Goal: Task Accomplishment & Management: Manage account settings

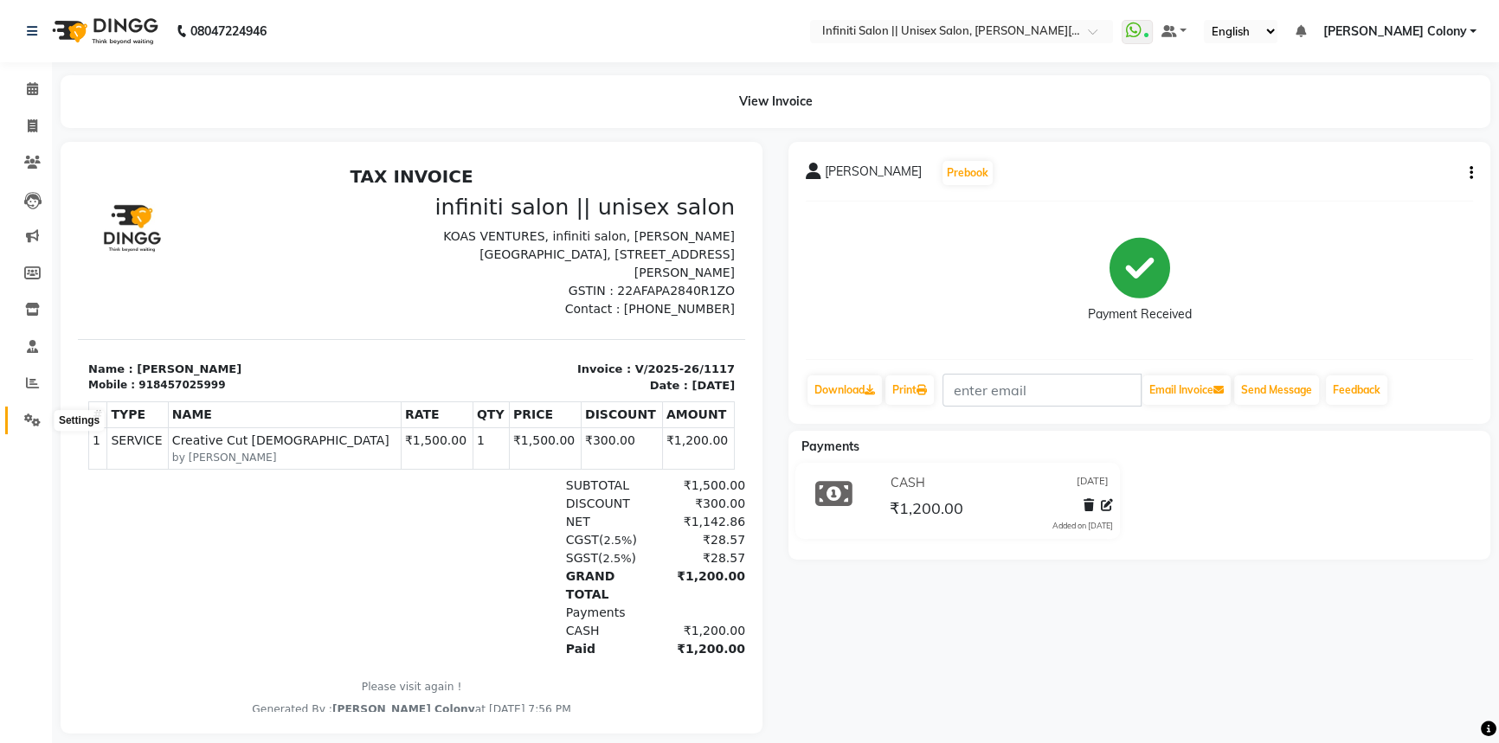
click at [36, 418] on icon at bounding box center [32, 420] width 16 height 13
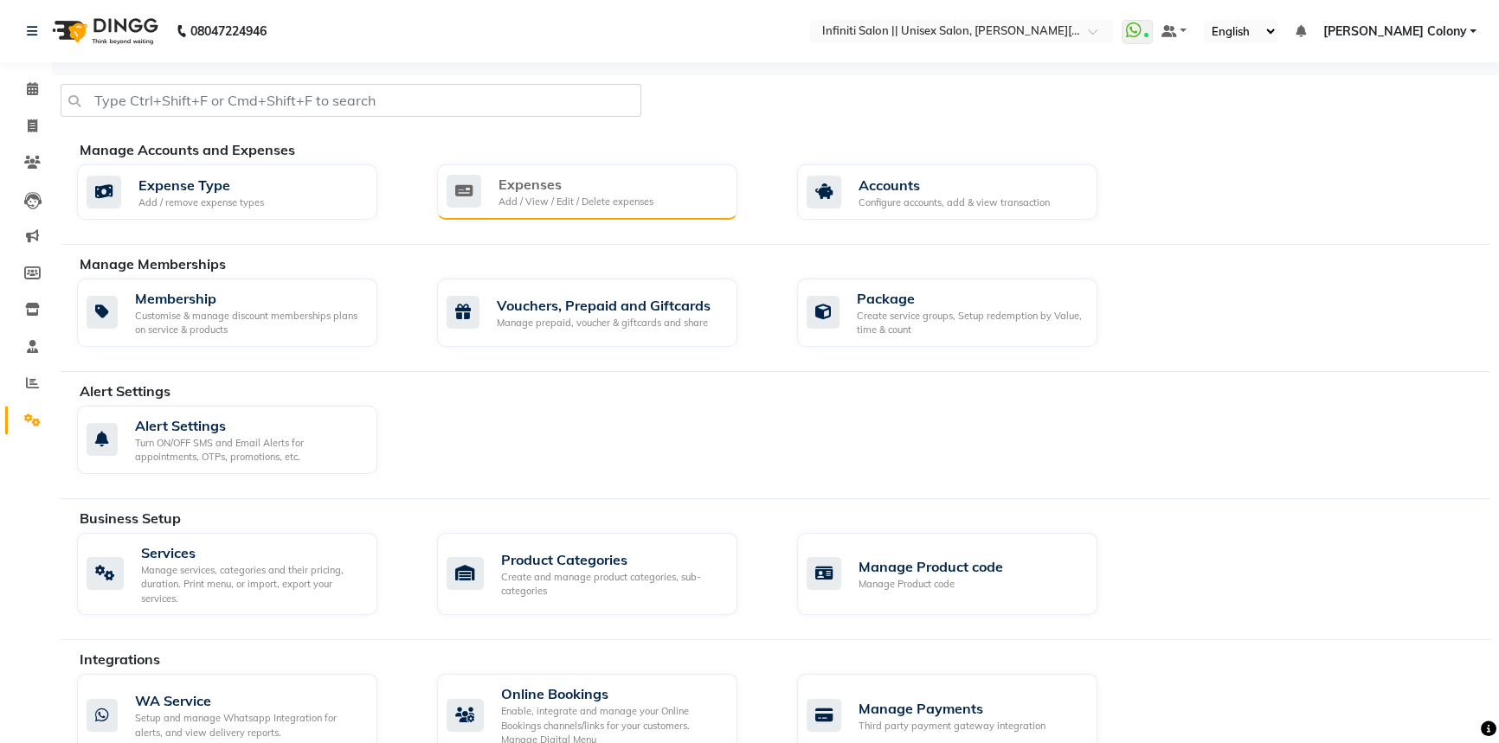
click at [508, 189] on div "Expenses" at bounding box center [575, 184] width 155 height 21
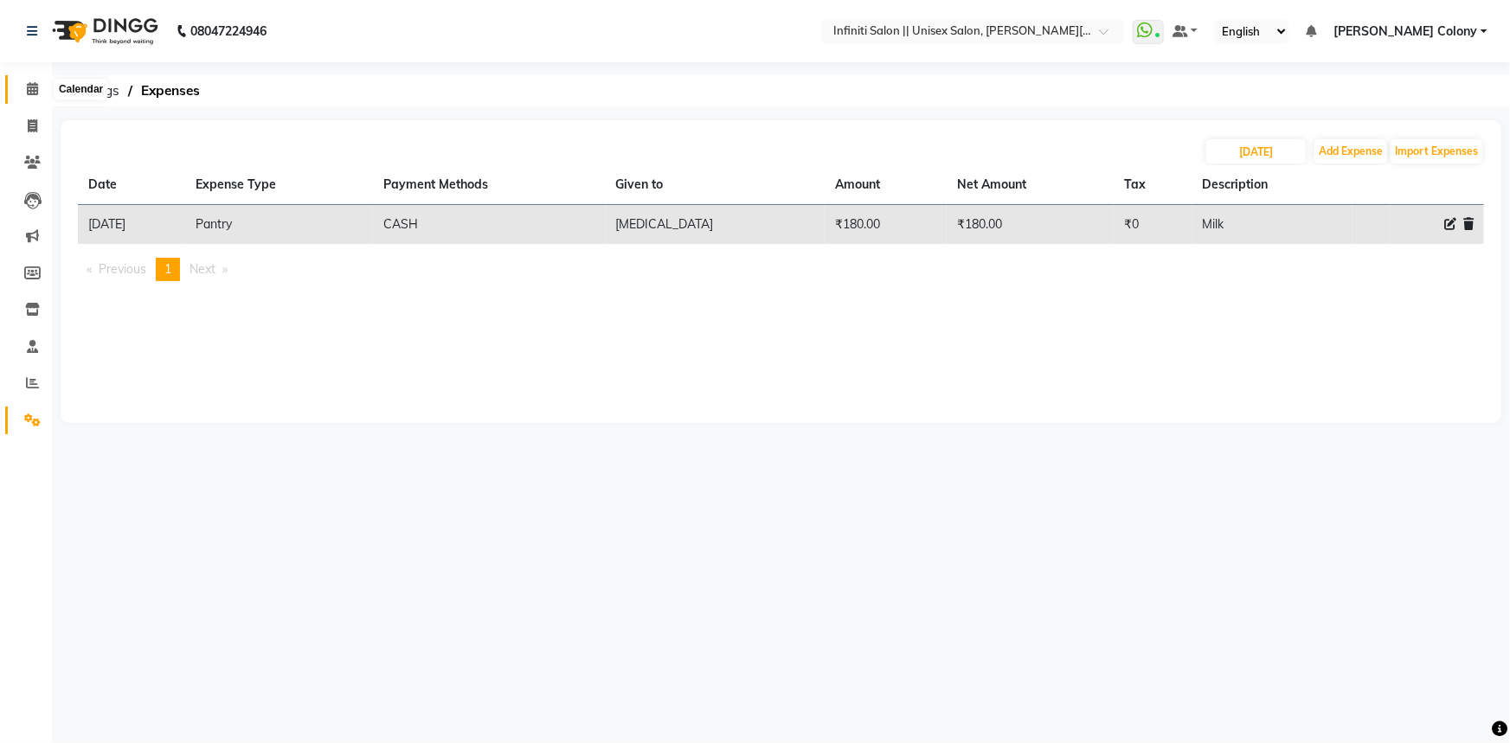
click at [19, 91] on span at bounding box center [32, 90] width 30 height 20
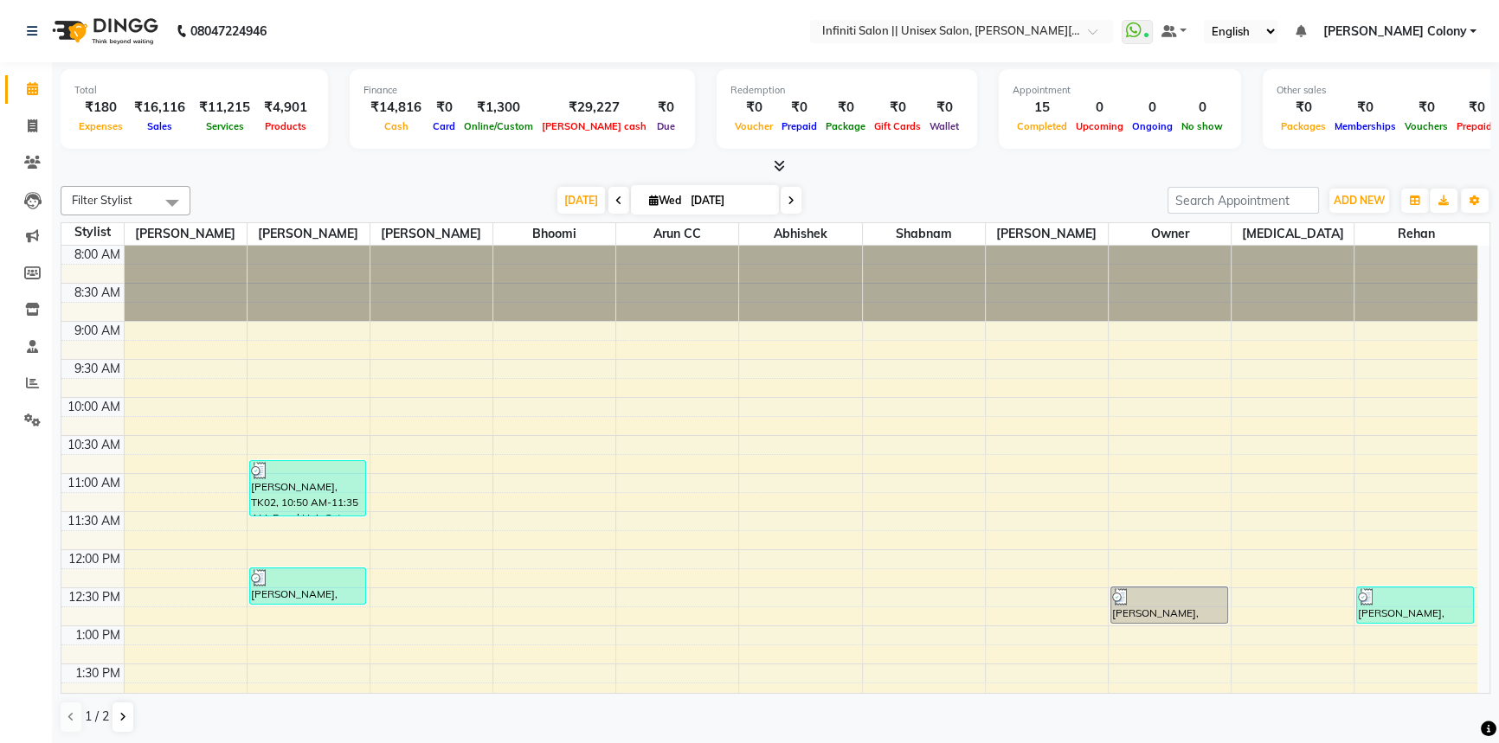
click at [777, 173] on span at bounding box center [776, 166] width 18 height 18
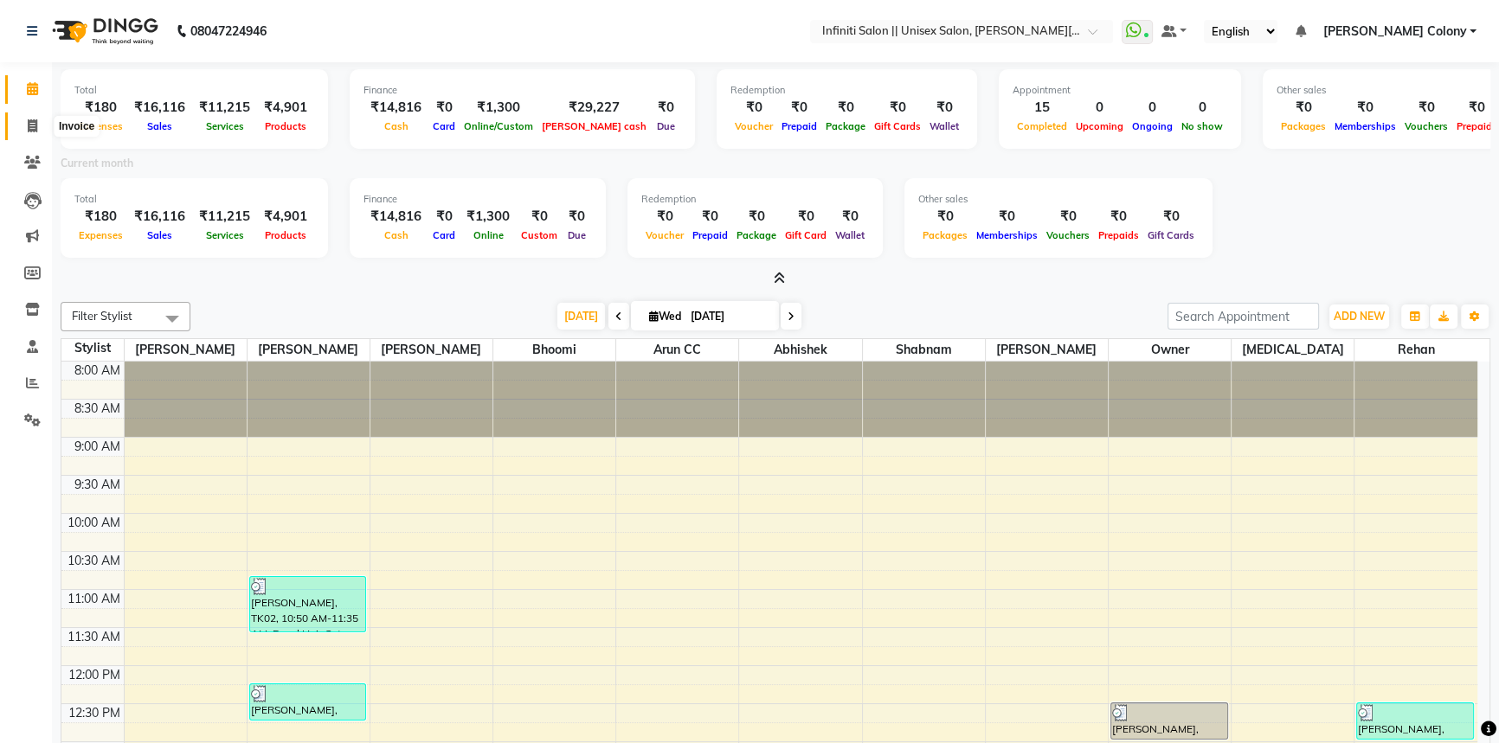
click at [32, 119] on icon at bounding box center [33, 125] width 10 height 13
select select "8233"
select select "service"
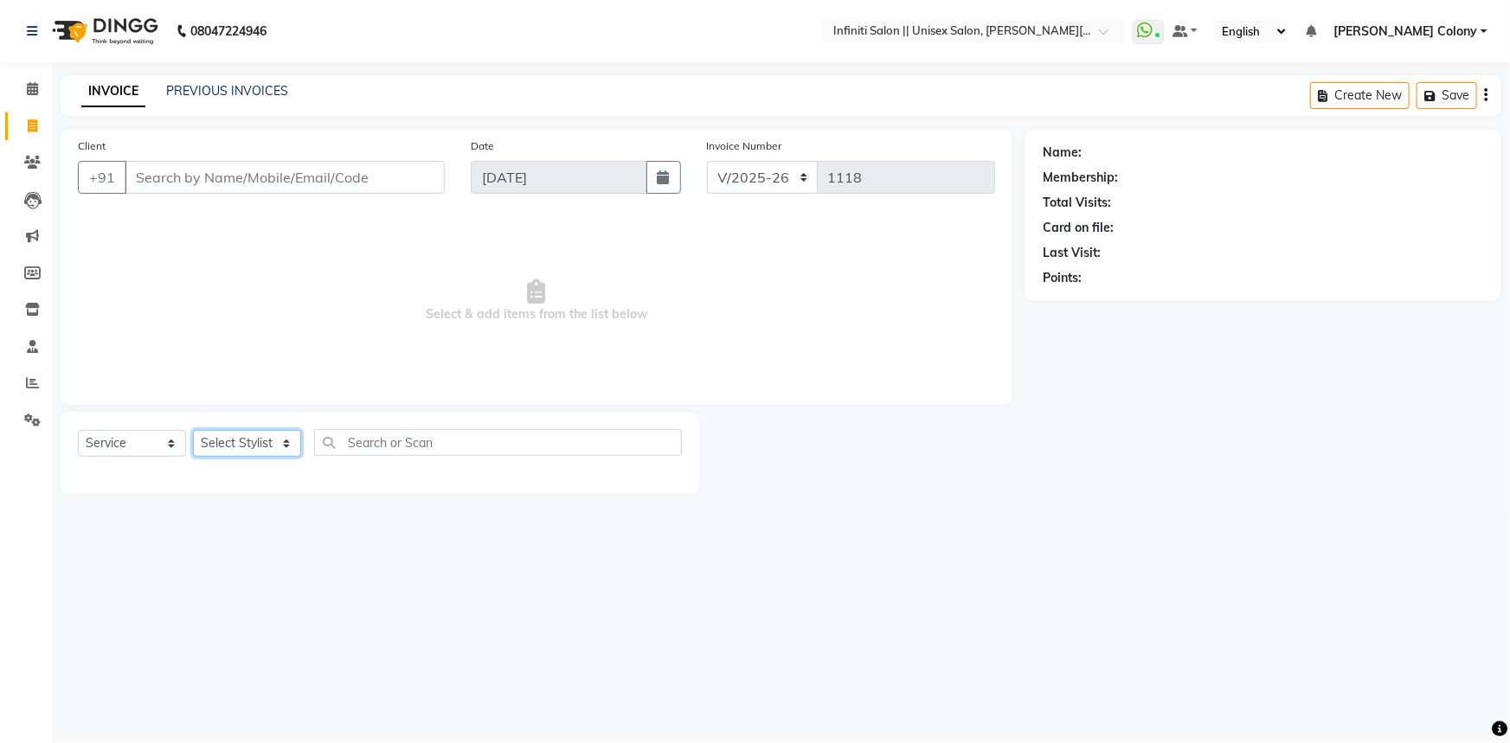
click at [269, 449] on select "Select Stylist [PERSON_NAME] [PERSON_NAME] CC [PERSON_NAME] Bhoomi [PERSON_NAME…" at bounding box center [247, 443] width 108 height 27
select select "93505"
click at [193, 430] on select "Select Stylist [PERSON_NAME] [PERSON_NAME] CC [PERSON_NAME] Bhoomi [PERSON_NAME…" at bounding box center [247, 443] width 108 height 27
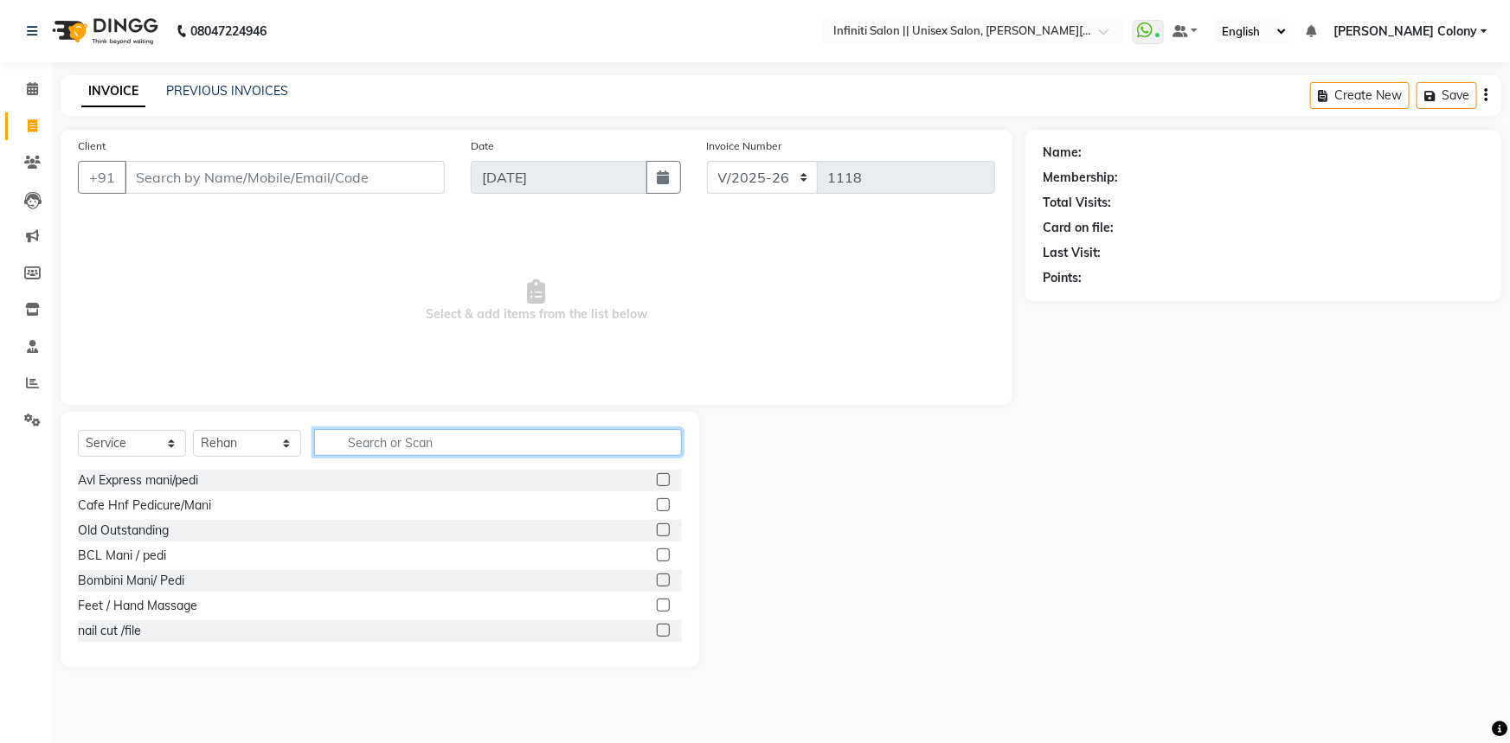
click at [395, 447] on input "text" at bounding box center [498, 442] width 368 height 27
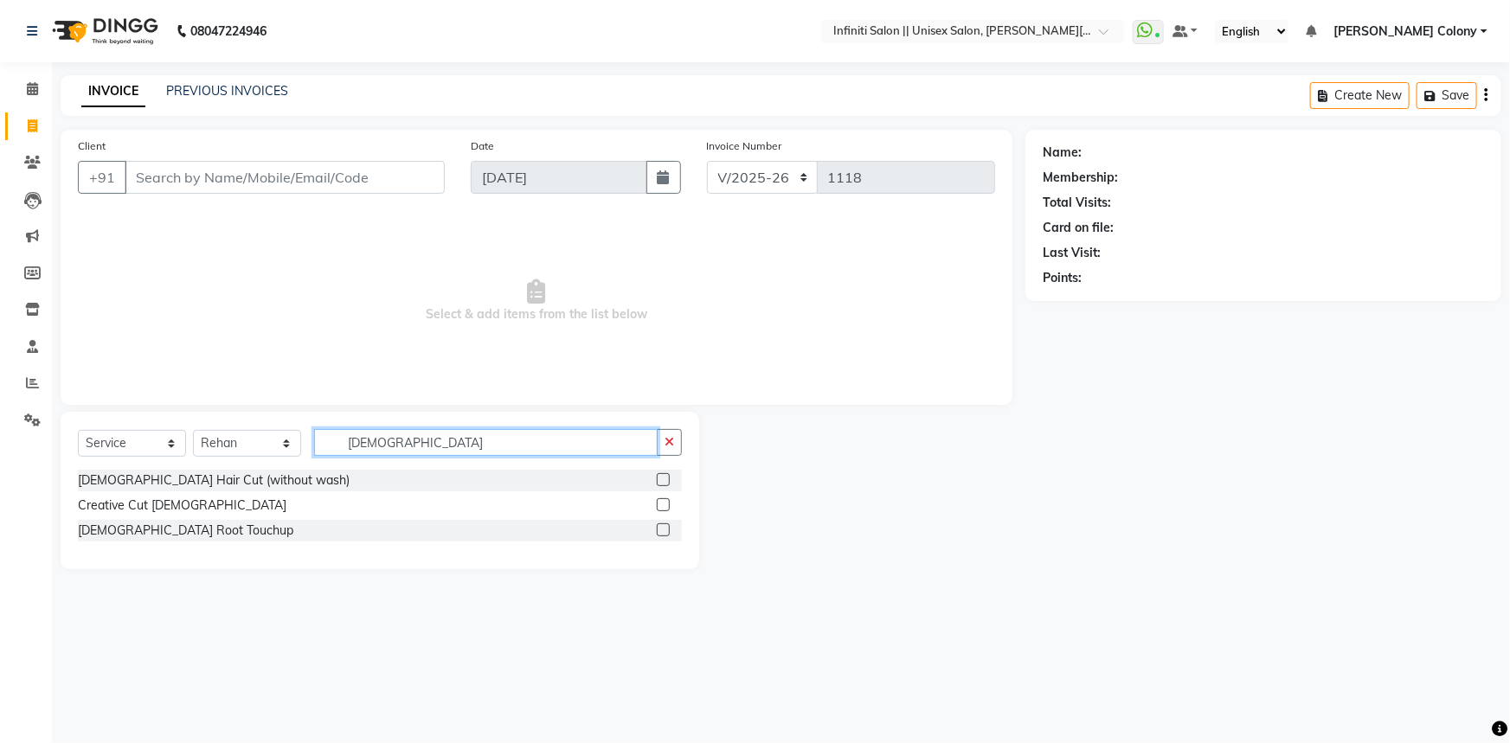
type input "[DEMOGRAPHIC_DATA]"
click at [658, 483] on label at bounding box center [663, 479] width 13 height 13
click at [658, 483] on input "checkbox" at bounding box center [662, 480] width 11 height 11
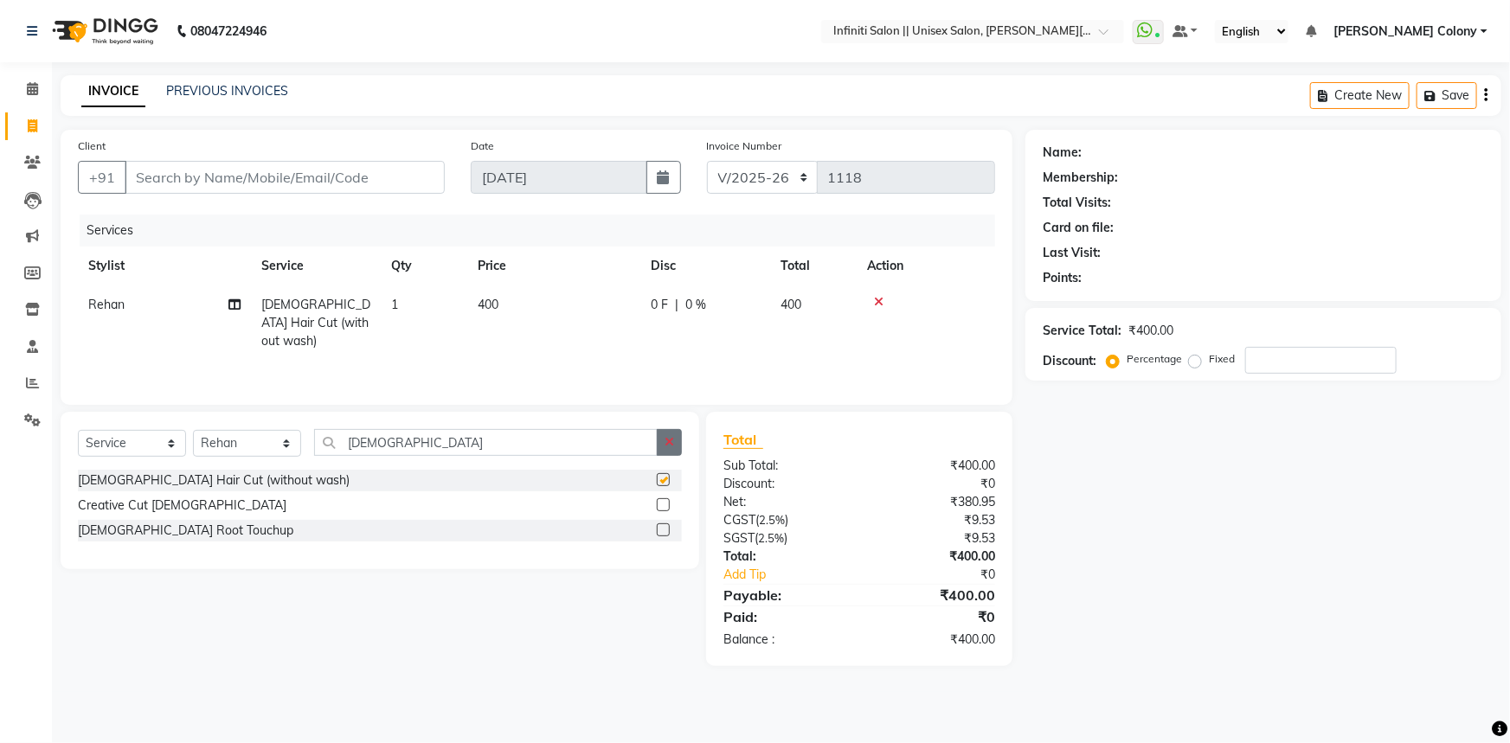
checkbox input "false"
click at [671, 452] on button "button" at bounding box center [669, 442] width 25 height 27
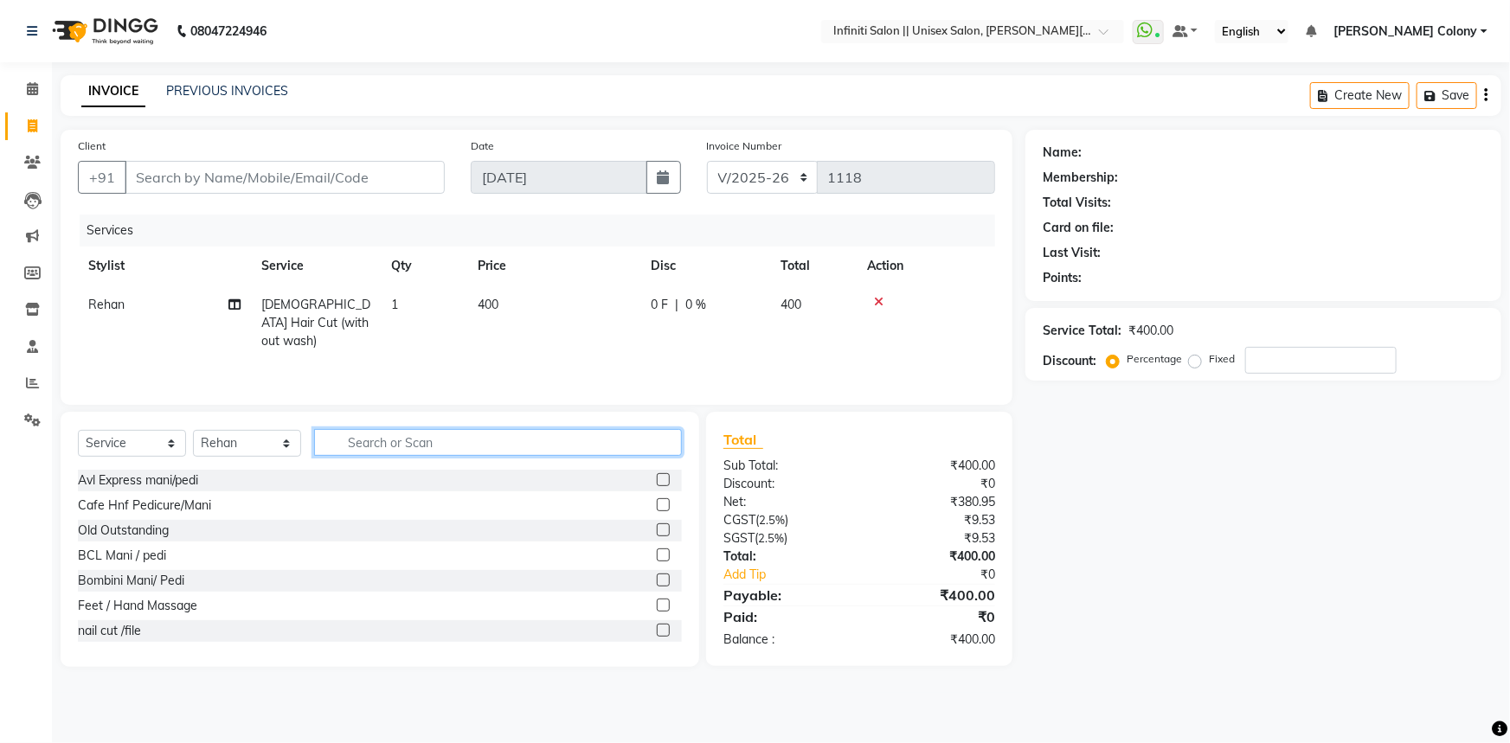
click at [664, 450] on input "text" at bounding box center [498, 442] width 368 height 27
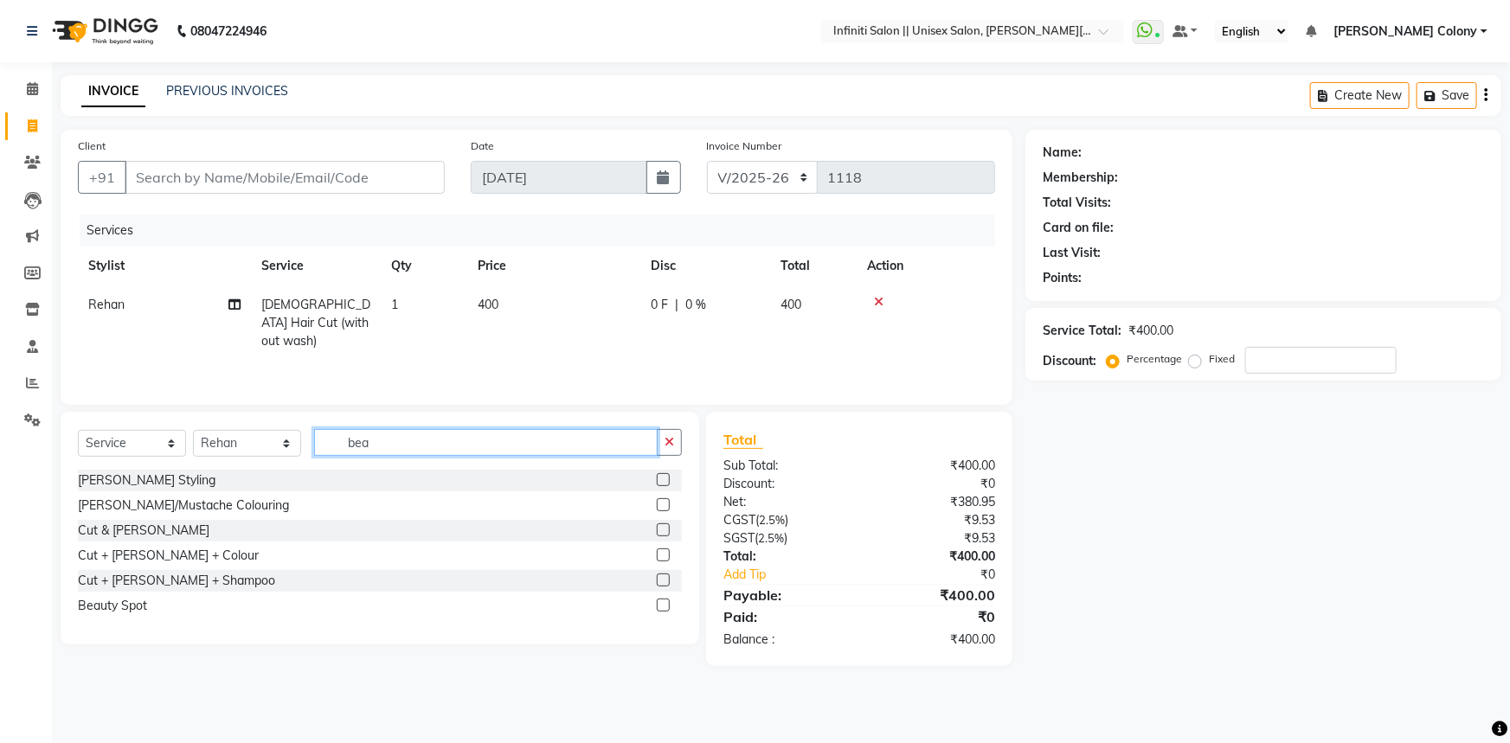
type input "bea"
click at [666, 479] on label at bounding box center [663, 479] width 13 height 13
click at [666, 479] on input "checkbox" at bounding box center [662, 480] width 11 height 11
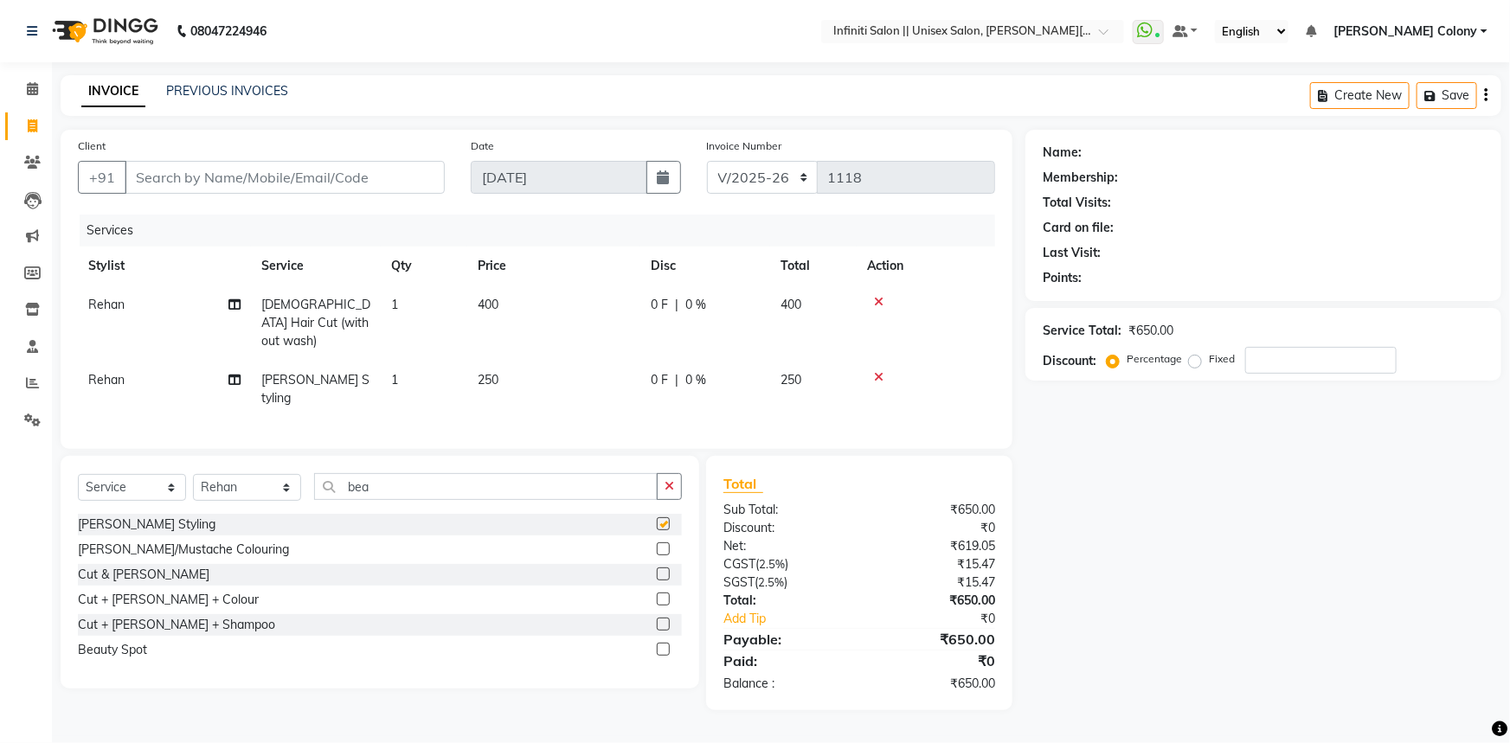
checkbox input "false"
click at [273, 182] on input "Client" at bounding box center [285, 177] width 320 height 33
type input "7"
type input "0"
type input "7415858610"
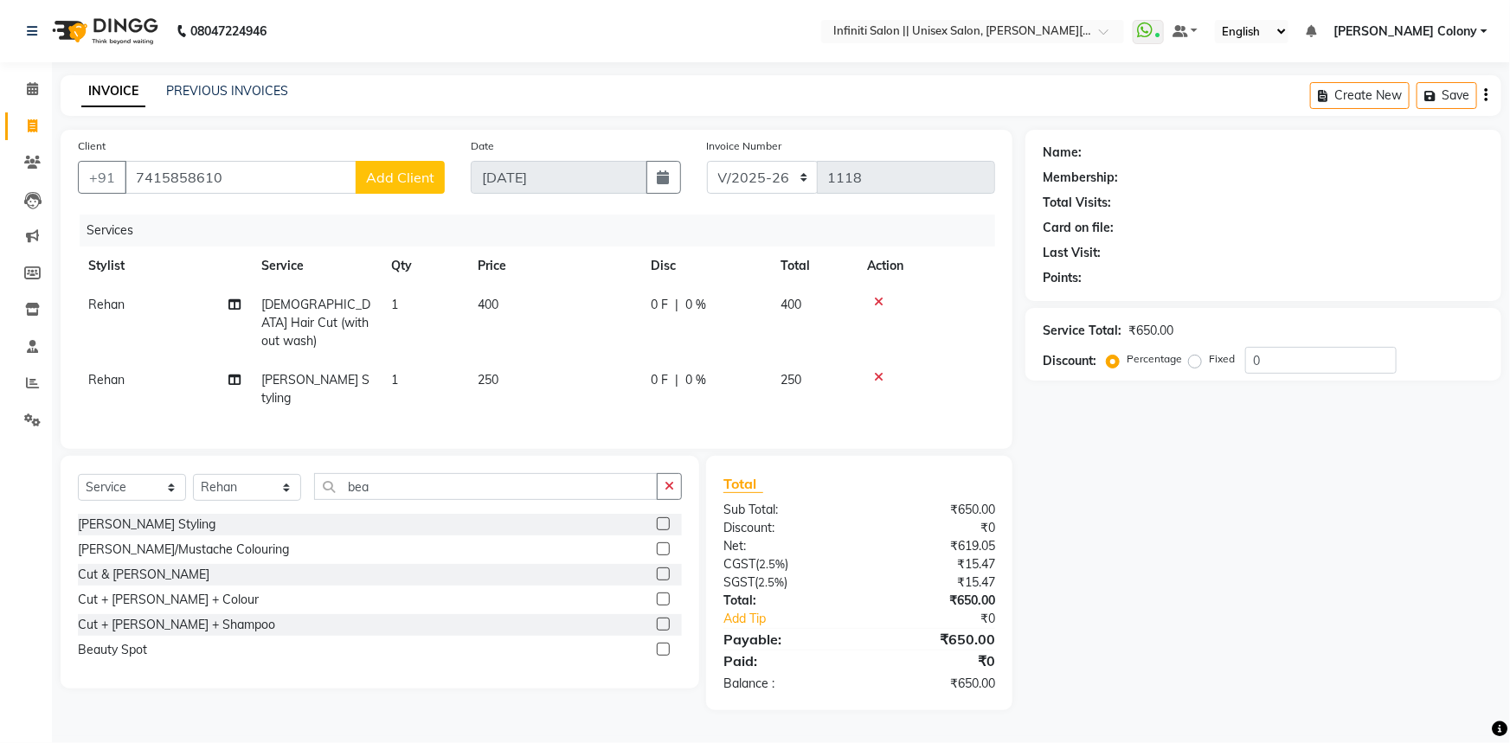
click at [380, 193] on button "Add Client" at bounding box center [400, 177] width 89 height 33
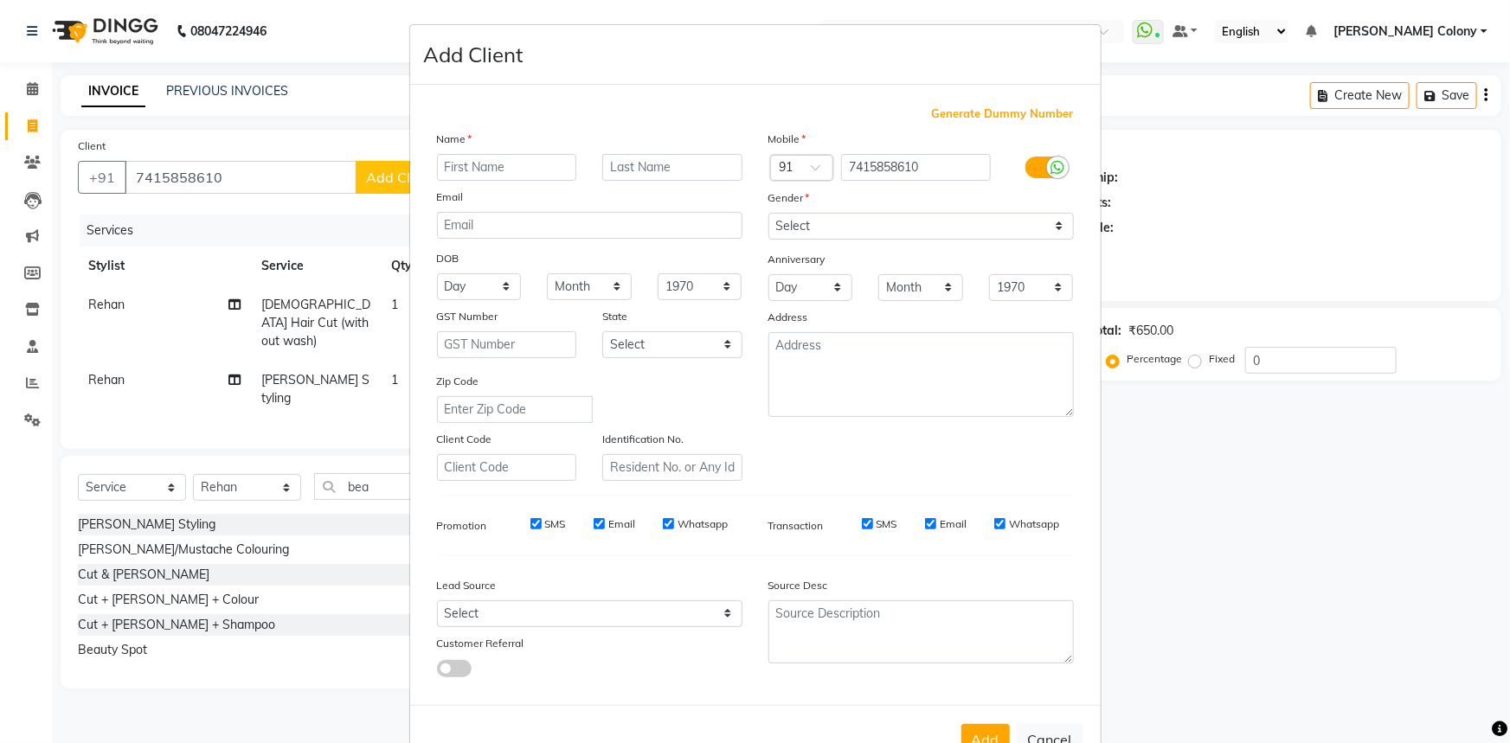
click at [472, 159] on input "text" at bounding box center [507, 167] width 140 height 27
type input "[PERSON_NAME]"
click at [618, 180] on input "text" at bounding box center [672, 167] width 140 height 27
type input "Agarwal"
click at [818, 217] on select "Select [DEMOGRAPHIC_DATA] [DEMOGRAPHIC_DATA] Other Prefer Not To Say" at bounding box center [920, 226] width 305 height 27
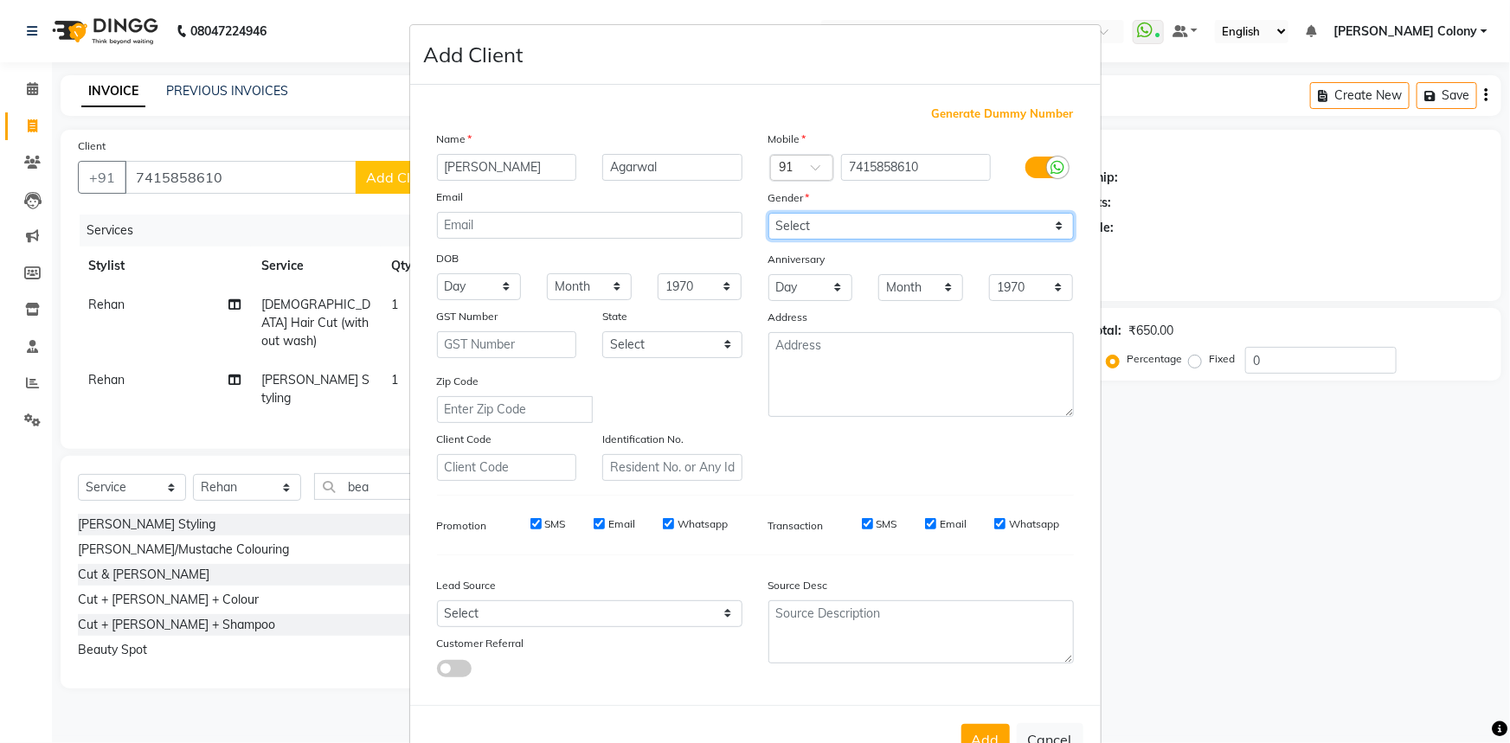
select select "[DEMOGRAPHIC_DATA]"
click at [768, 213] on select "Select [DEMOGRAPHIC_DATA] [DEMOGRAPHIC_DATA] Other Prefer Not To Say" at bounding box center [920, 226] width 305 height 27
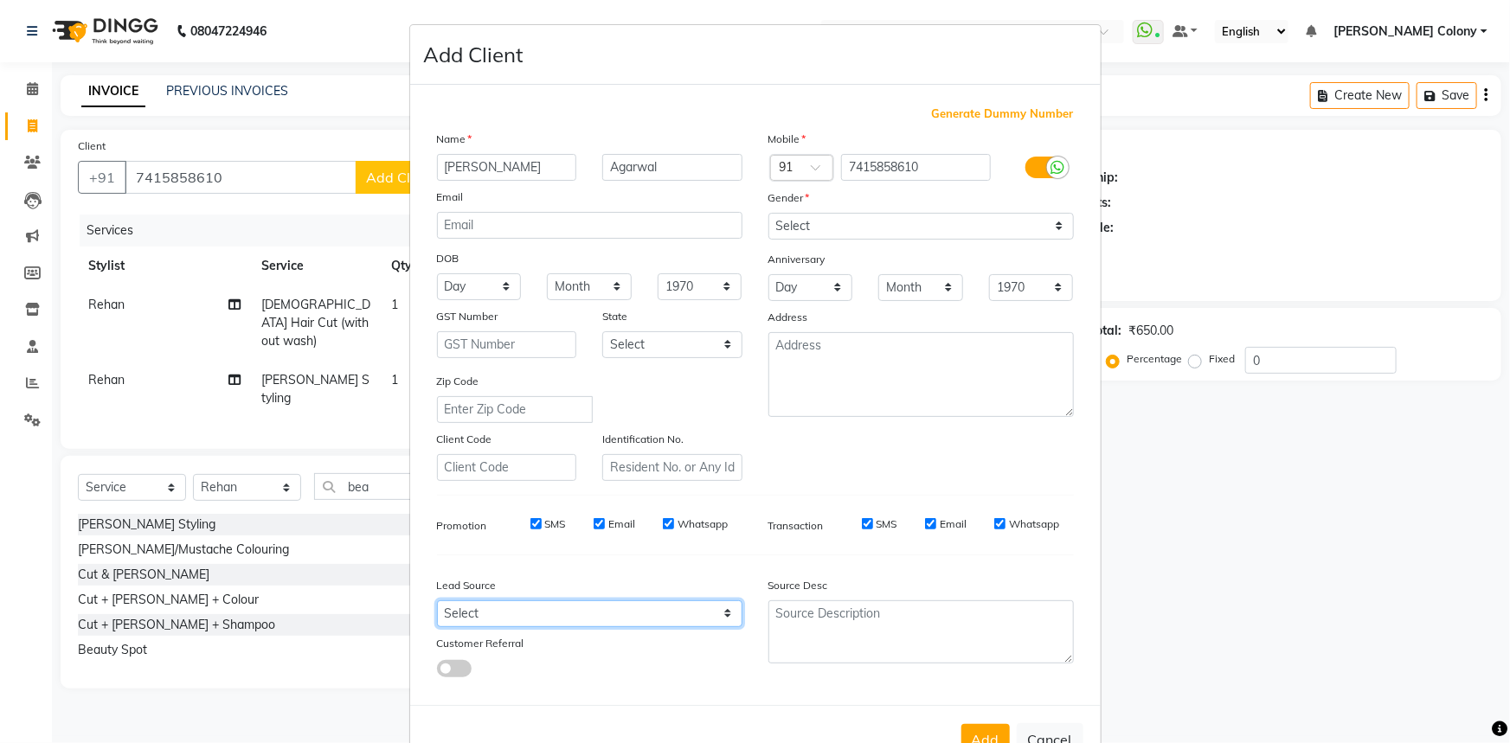
click at [583, 611] on select "Select Walk-in Referral Internet Friend Word of Mouth Advertisement Facebook Ju…" at bounding box center [589, 613] width 305 height 27
select select "54379"
click at [437, 604] on select "Select Walk-in Referral Internet Friend Word of Mouth Advertisement Facebook Ju…" at bounding box center [589, 613] width 305 height 27
click at [466, 282] on select "Day 01 02 03 04 05 06 07 08 09 10 11 12 13 14 15 16 17 18 19 20 21 22 23 24 25 …" at bounding box center [479, 286] width 85 height 27
select select "03"
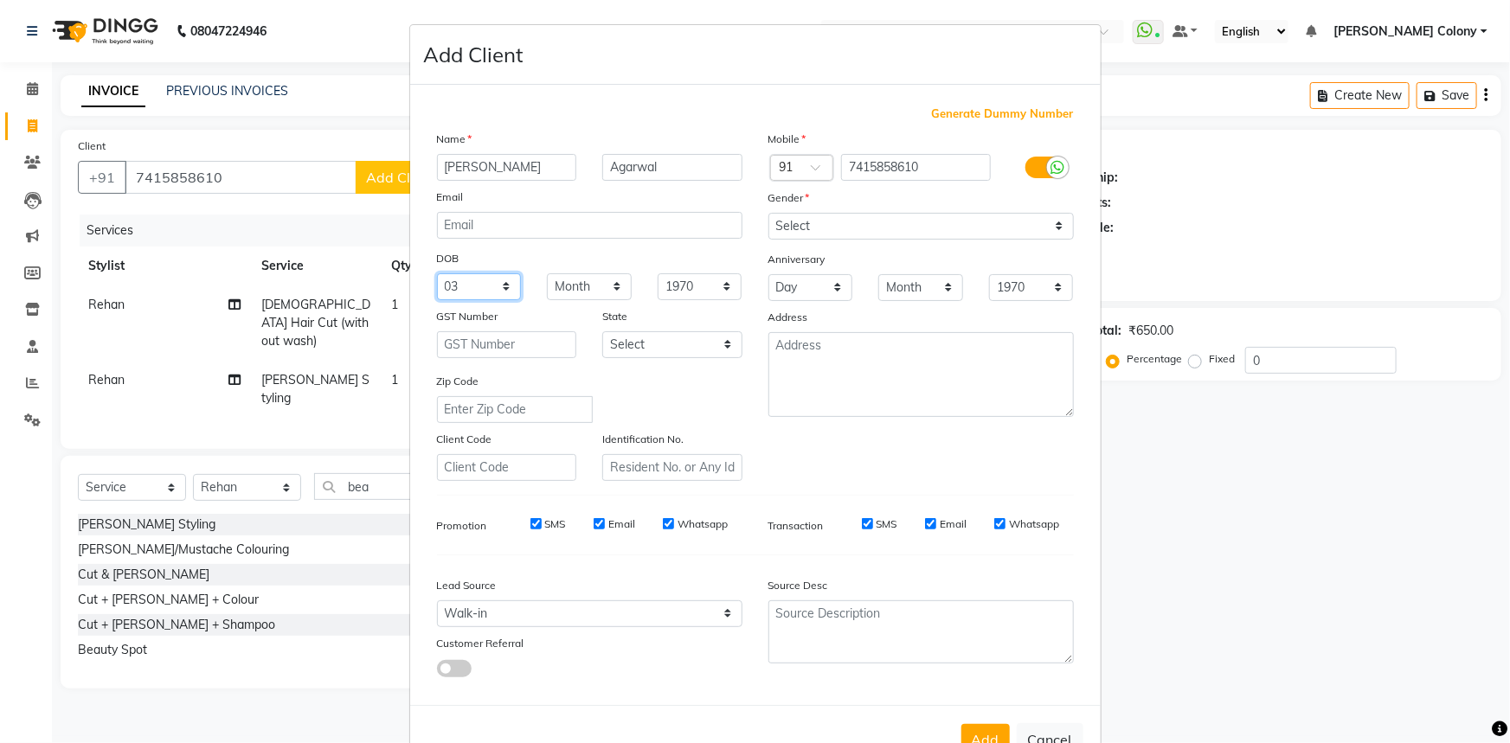
click at [437, 274] on select "Day 01 02 03 04 05 06 07 08 09 10 11 12 13 14 15 16 17 18 19 20 21 22 23 24 25 …" at bounding box center [479, 286] width 85 height 27
click at [577, 288] on select "Month January February March April May June July August September October Novem…" at bounding box center [589, 286] width 85 height 27
select select "03"
click at [547, 274] on select "Month January February March April May June July August September October Novem…" at bounding box center [589, 286] width 85 height 27
click at [678, 291] on select "1940 1941 1942 1943 1944 1945 1946 1947 1948 1949 1950 1951 1952 1953 1954 1955…" at bounding box center [700, 286] width 85 height 27
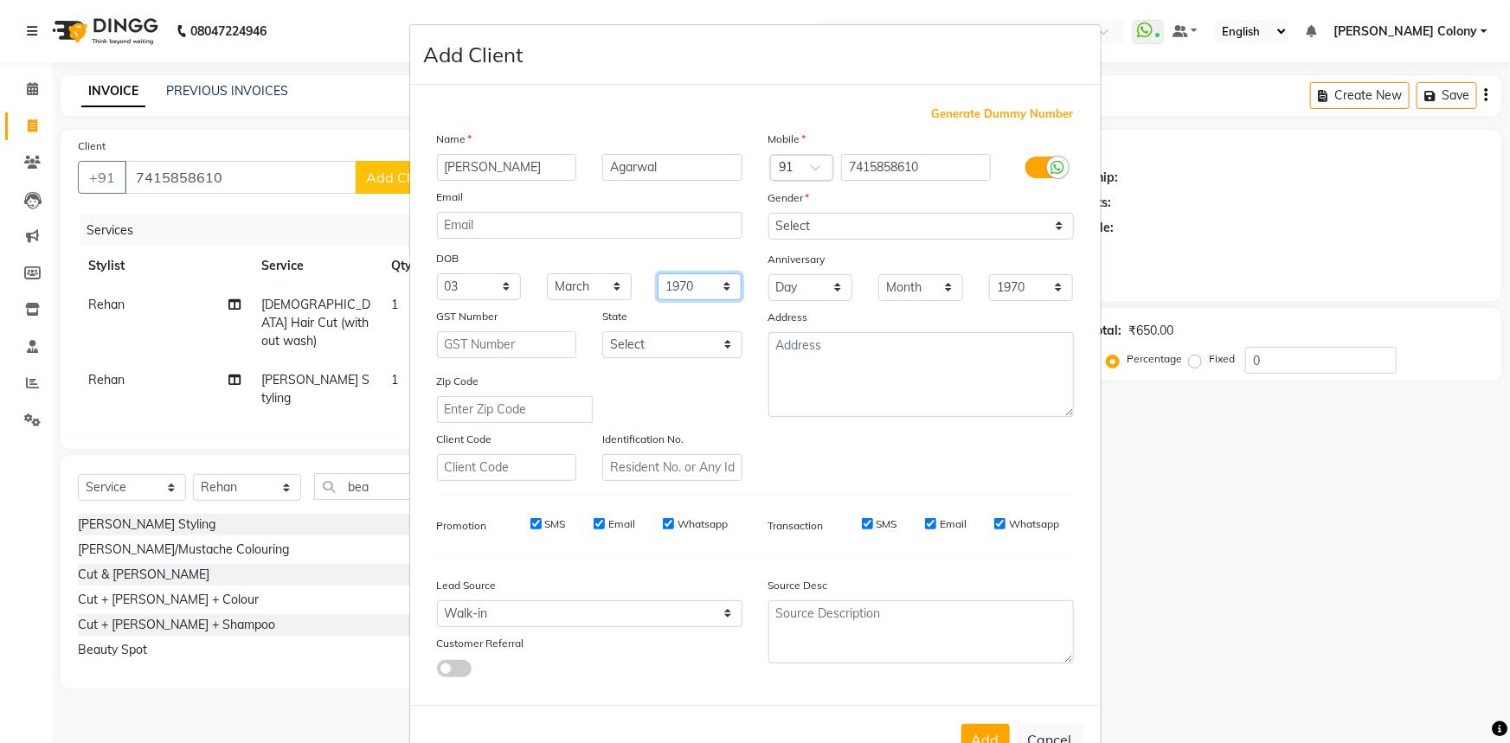
select select "1997"
click at [658, 274] on select "1940 1941 1942 1943 1944 1945 1946 1947 1948 1949 1950 1951 1952 1953 1954 1955…" at bounding box center [700, 286] width 85 height 27
click at [962, 731] on button "Add" at bounding box center [985, 739] width 48 height 31
select select
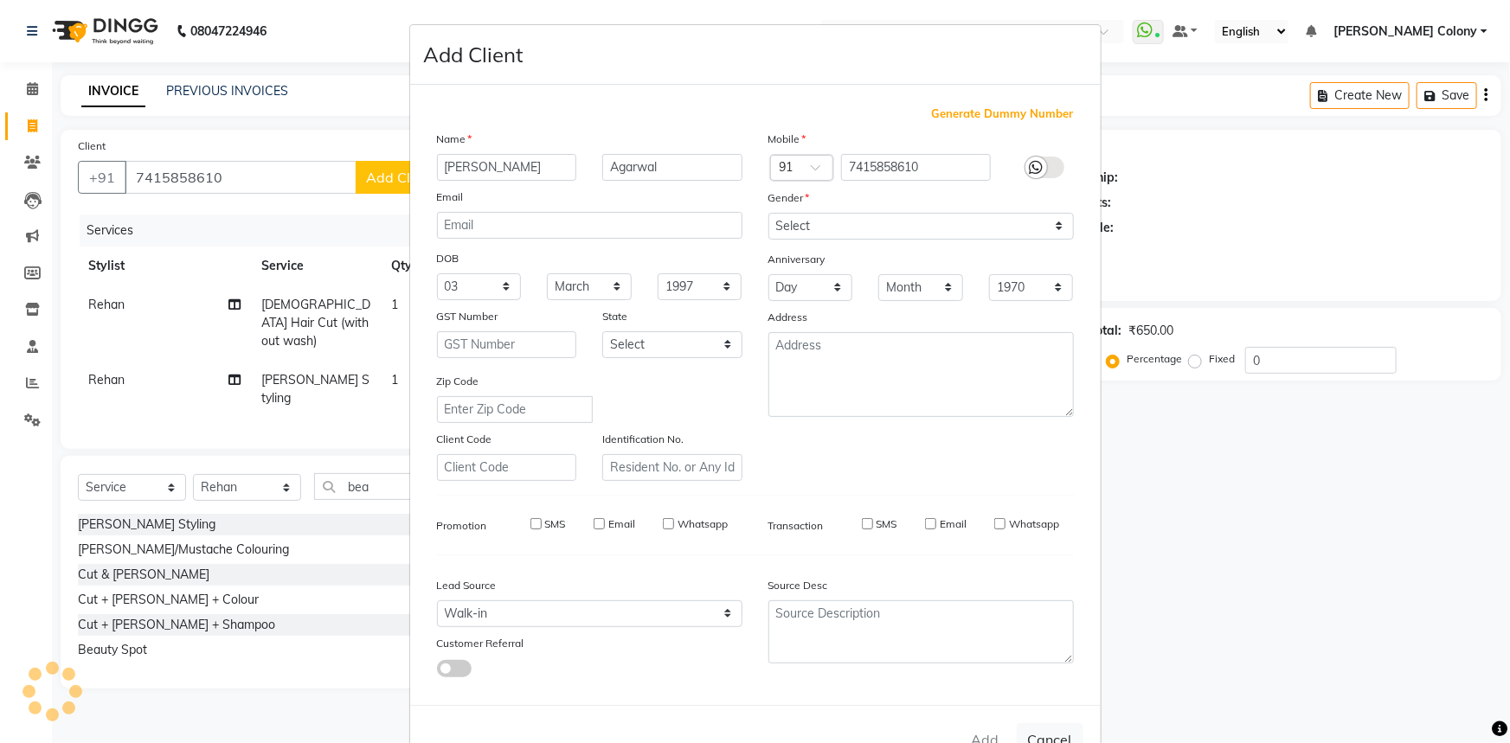
select select
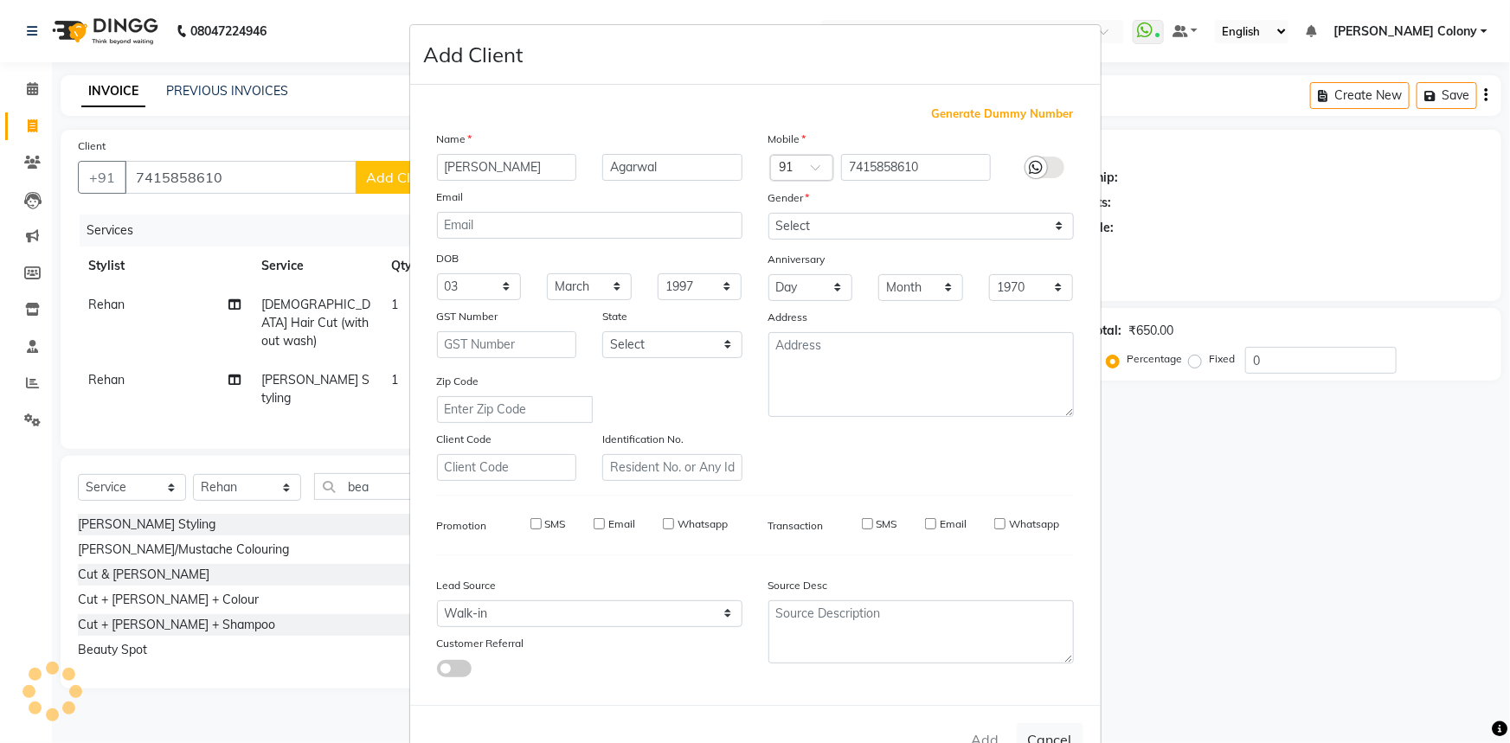
checkbox input "false"
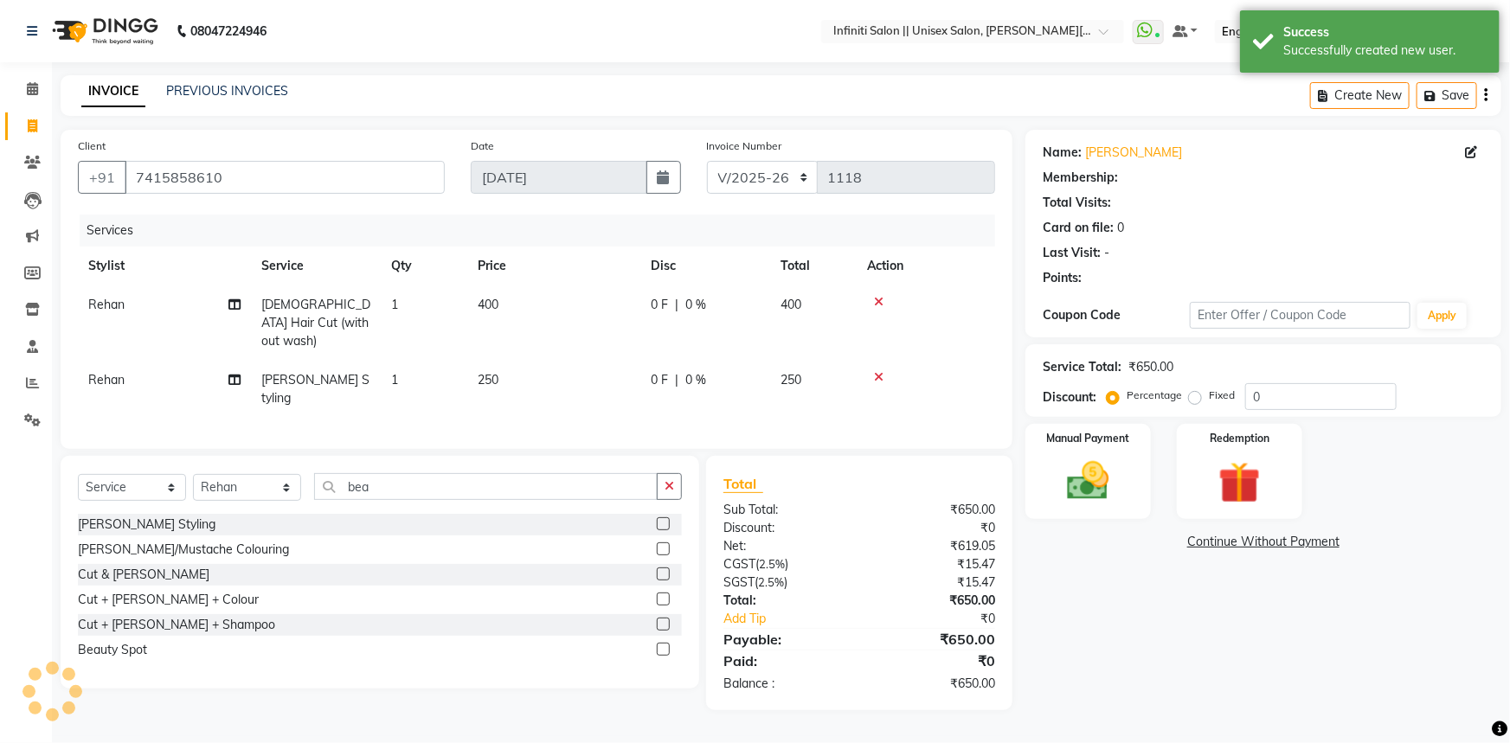
select select "1: Object"
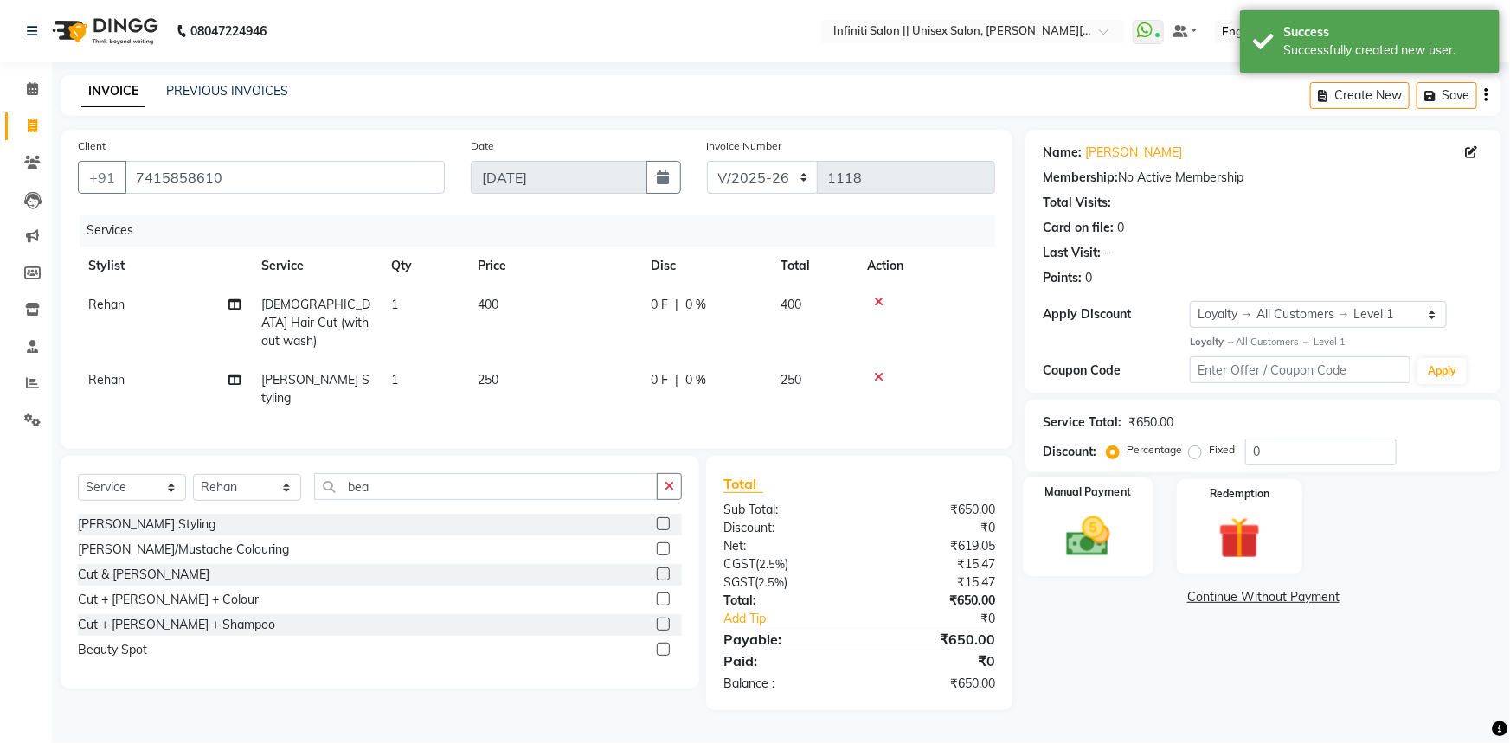
click at [1095, 515] on img at bounding box center [1088, 536] width 71 height 50
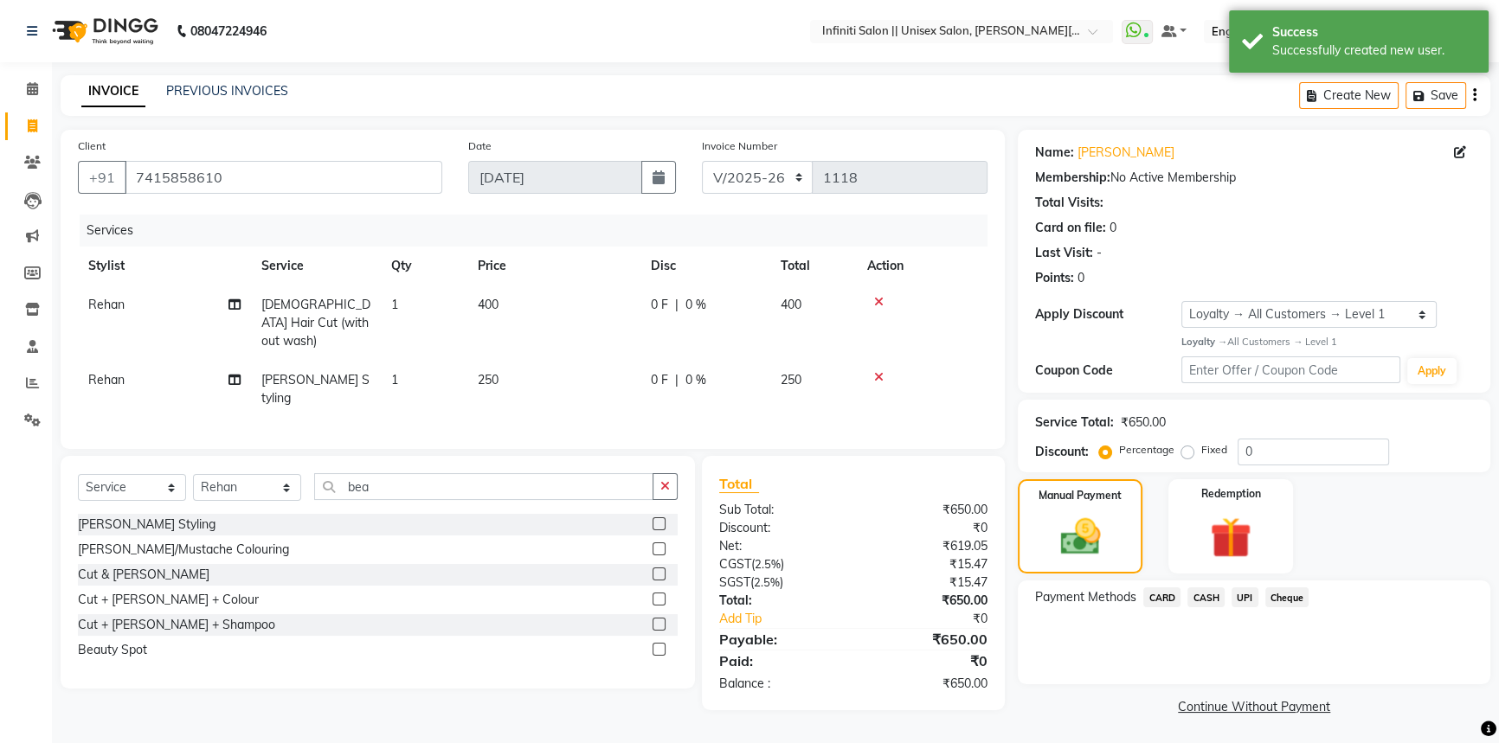
click at [1210, 592] on span "CASH" at bounding box center [1205, 597] width 37 height 20
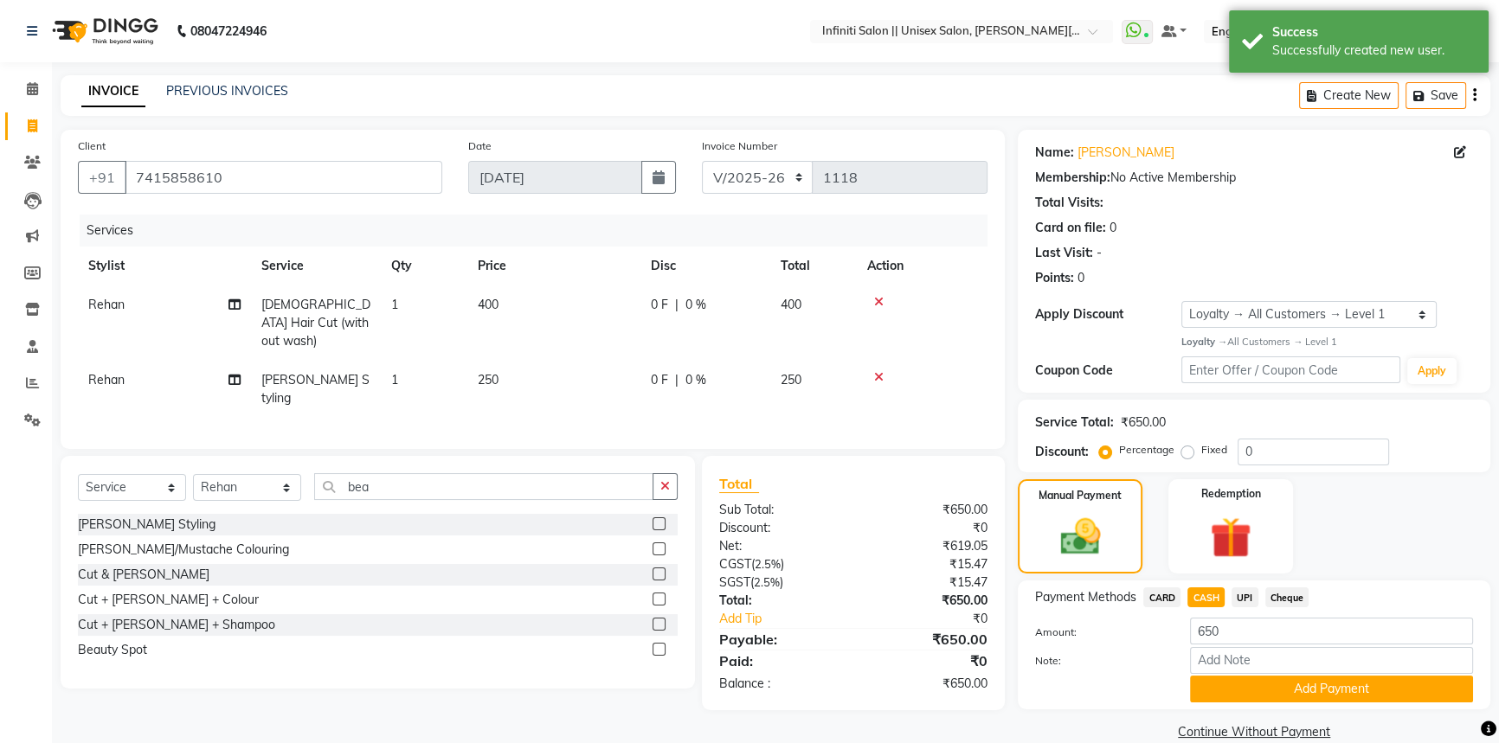
click at [1242, 595] on span "UPI" at bounding box center [1244, 597] width 27 height 20
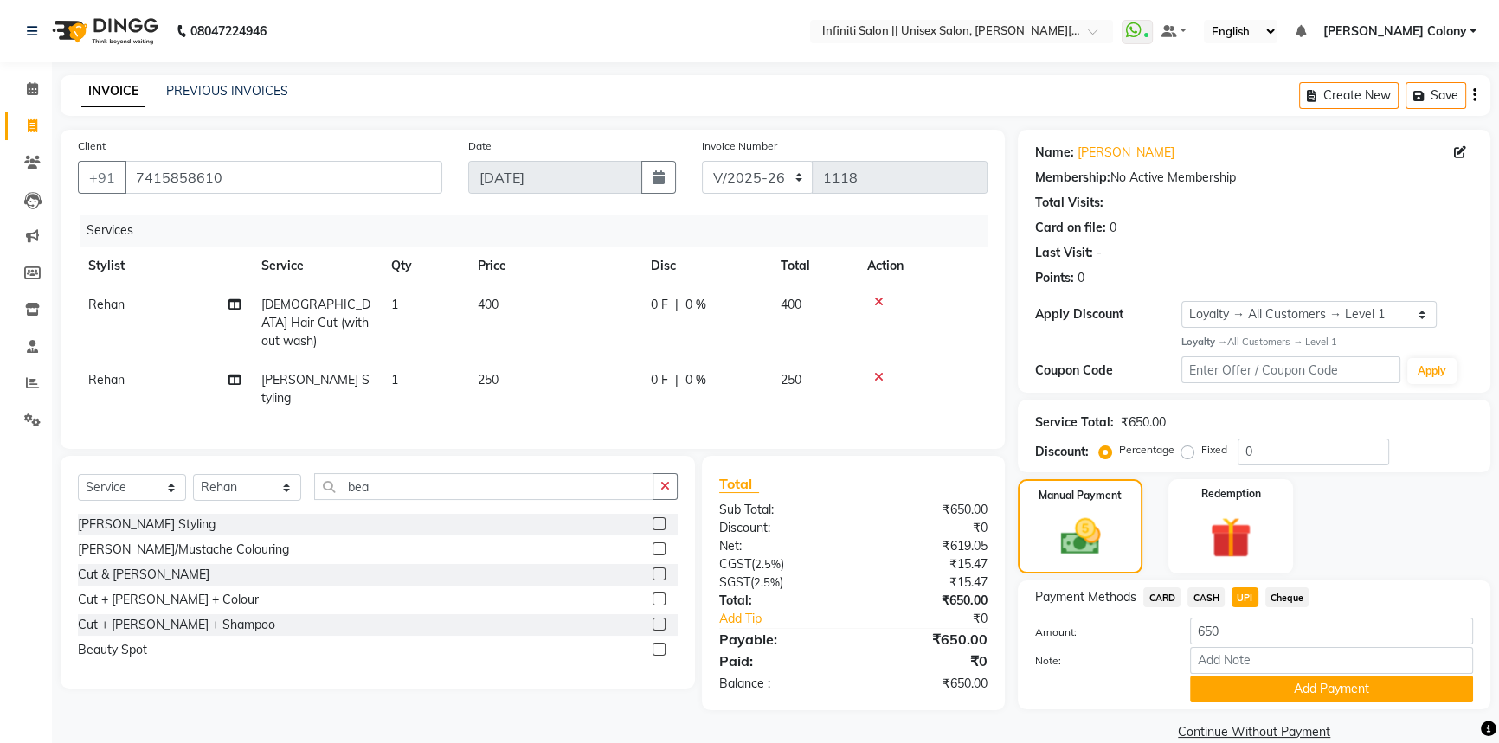
click at [1270, 674] on div "Note:" at bounding box center [1254, 661] width 464 height 29
click at [1255, 670] on input "Note:" at bounding box center [1331, 660] width 283 height 27
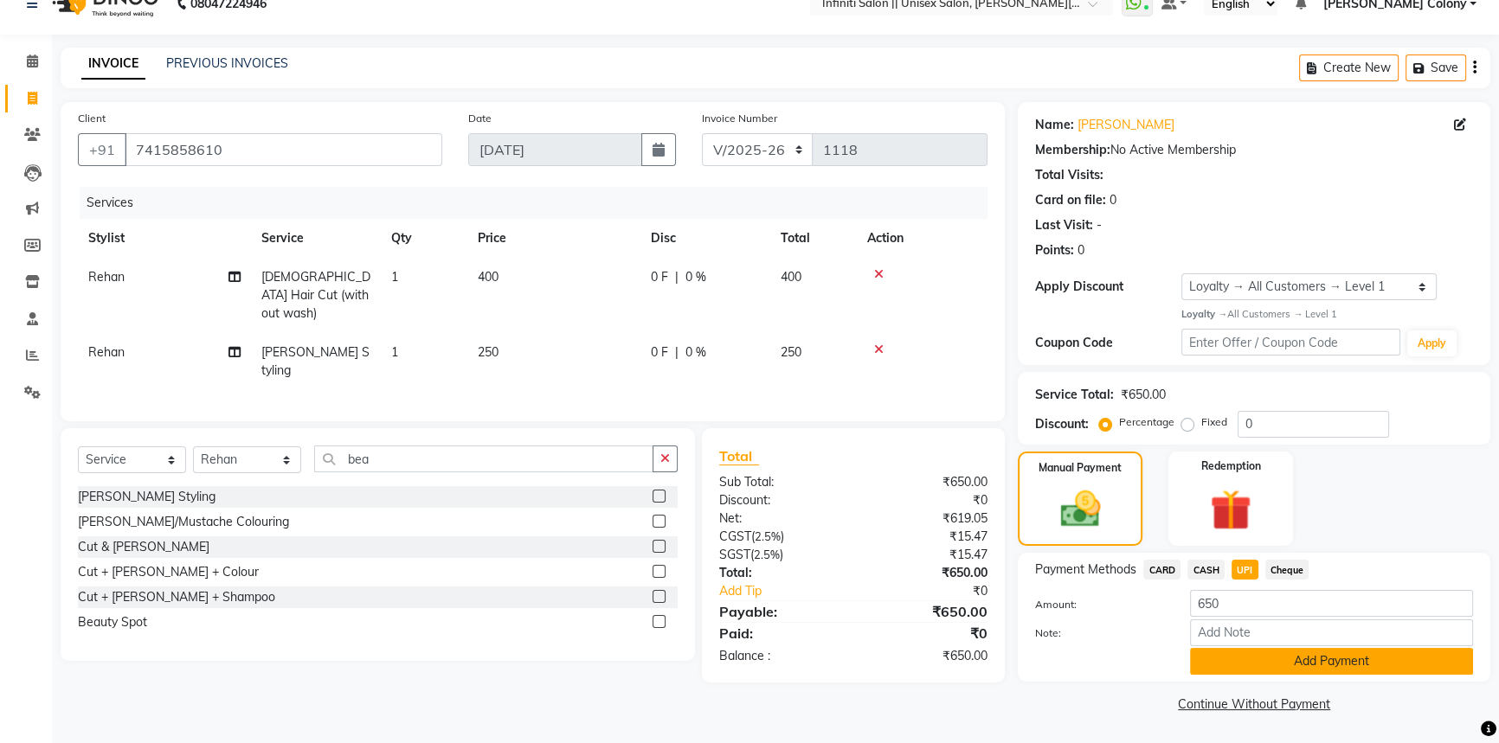
click at [1252, 662] on button "Add Payment" at bounding box center [1331, 661] width 283 height 27
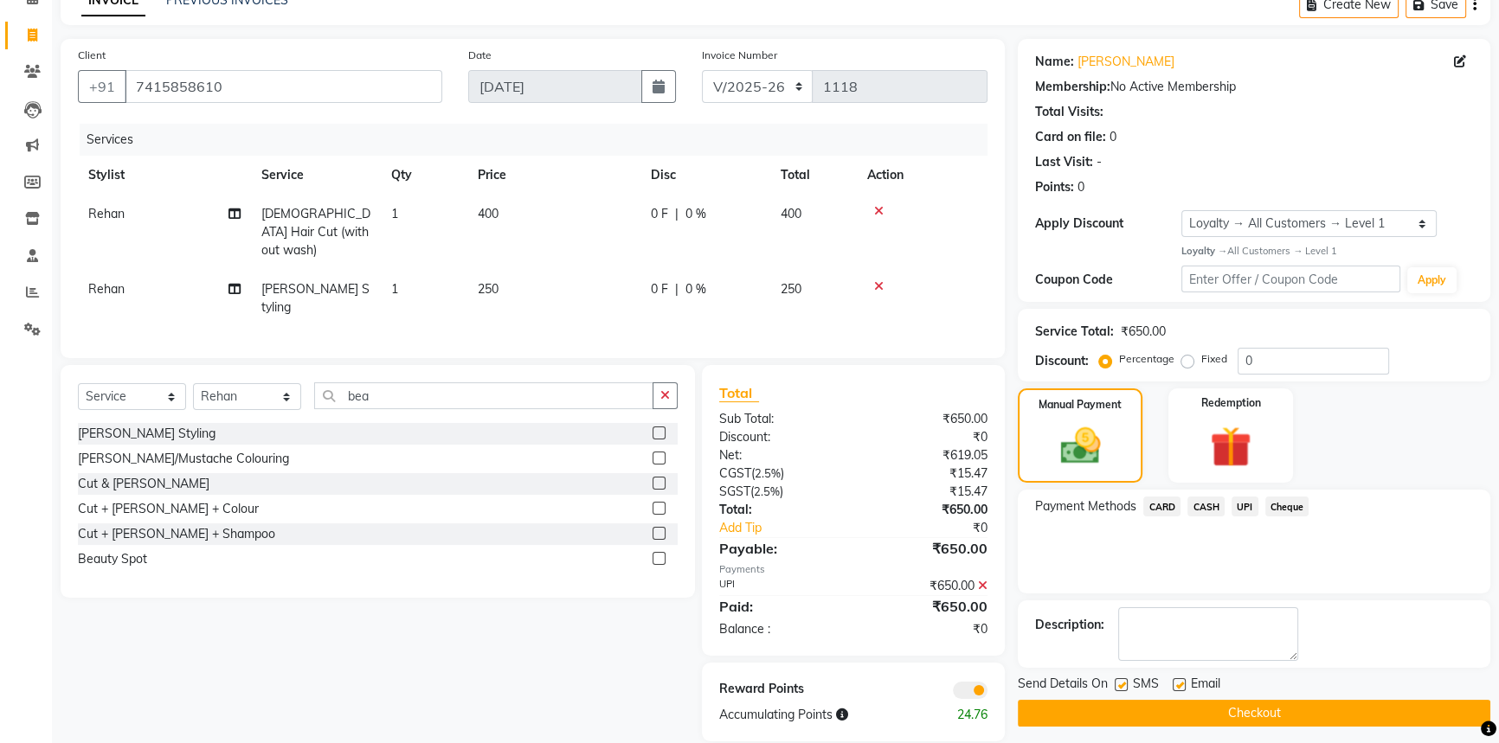
scroll to position [99, 0]
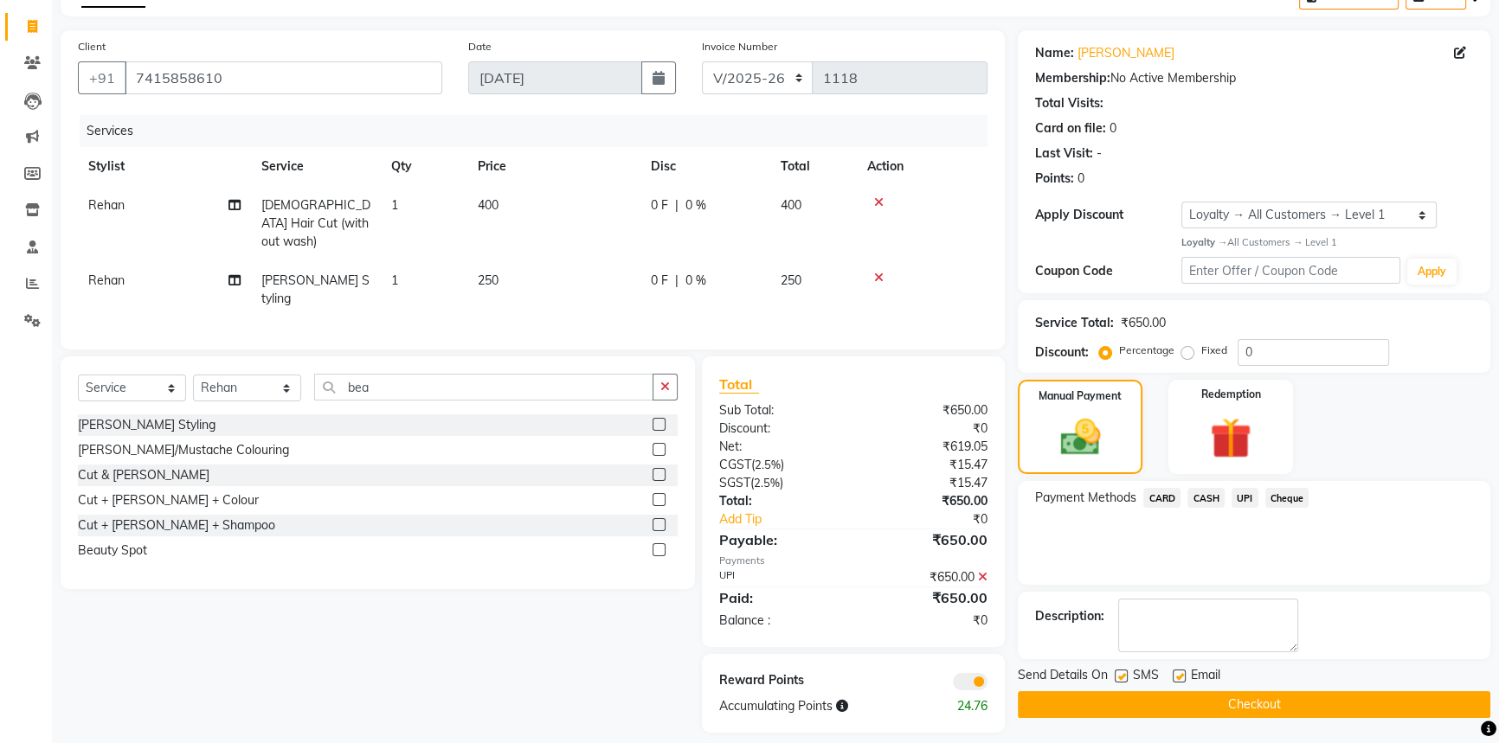
click at [1210, 696] on button "Checkout" at bounding box center [1253, 704] width 472 height 27
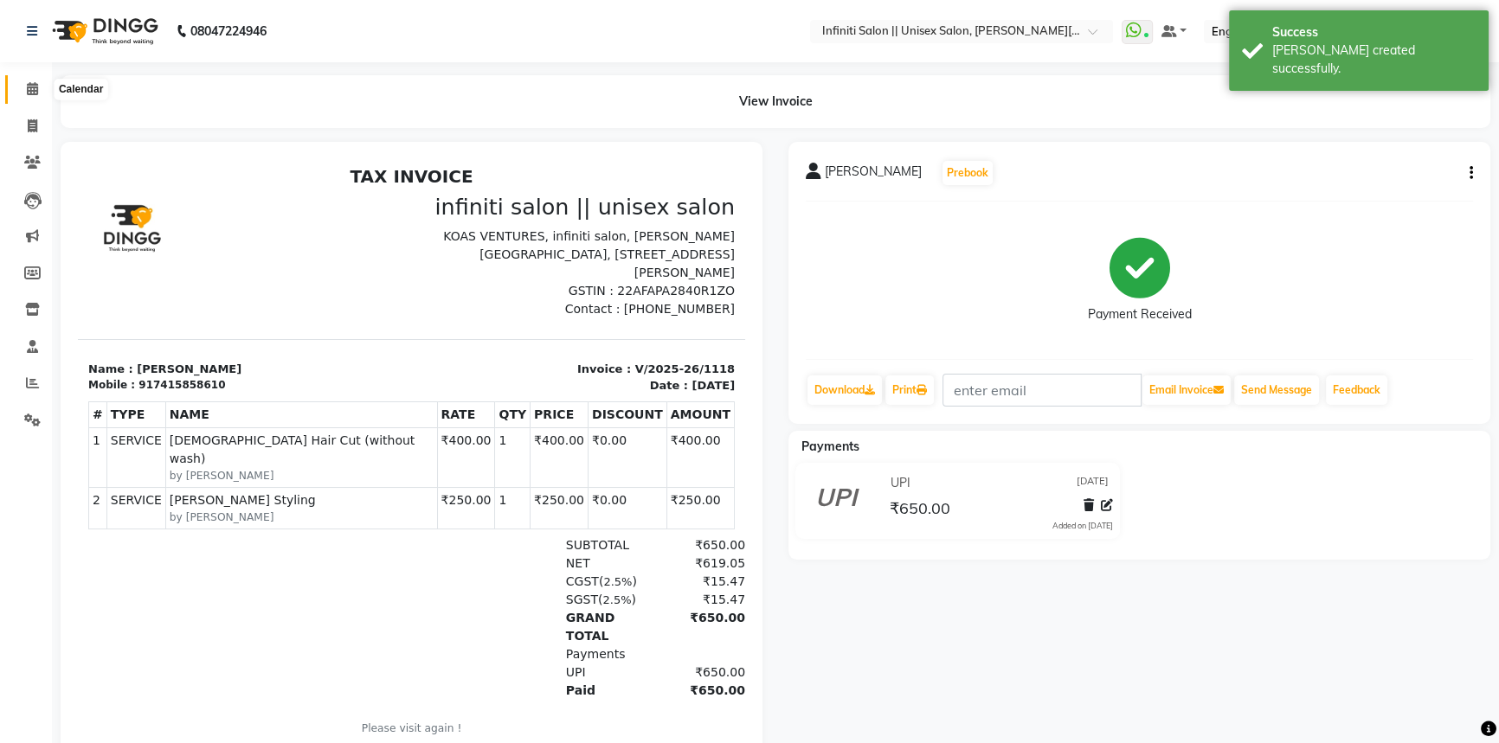
click at [39, 86] on span at bounding box center [32, 90] width 30 height 20
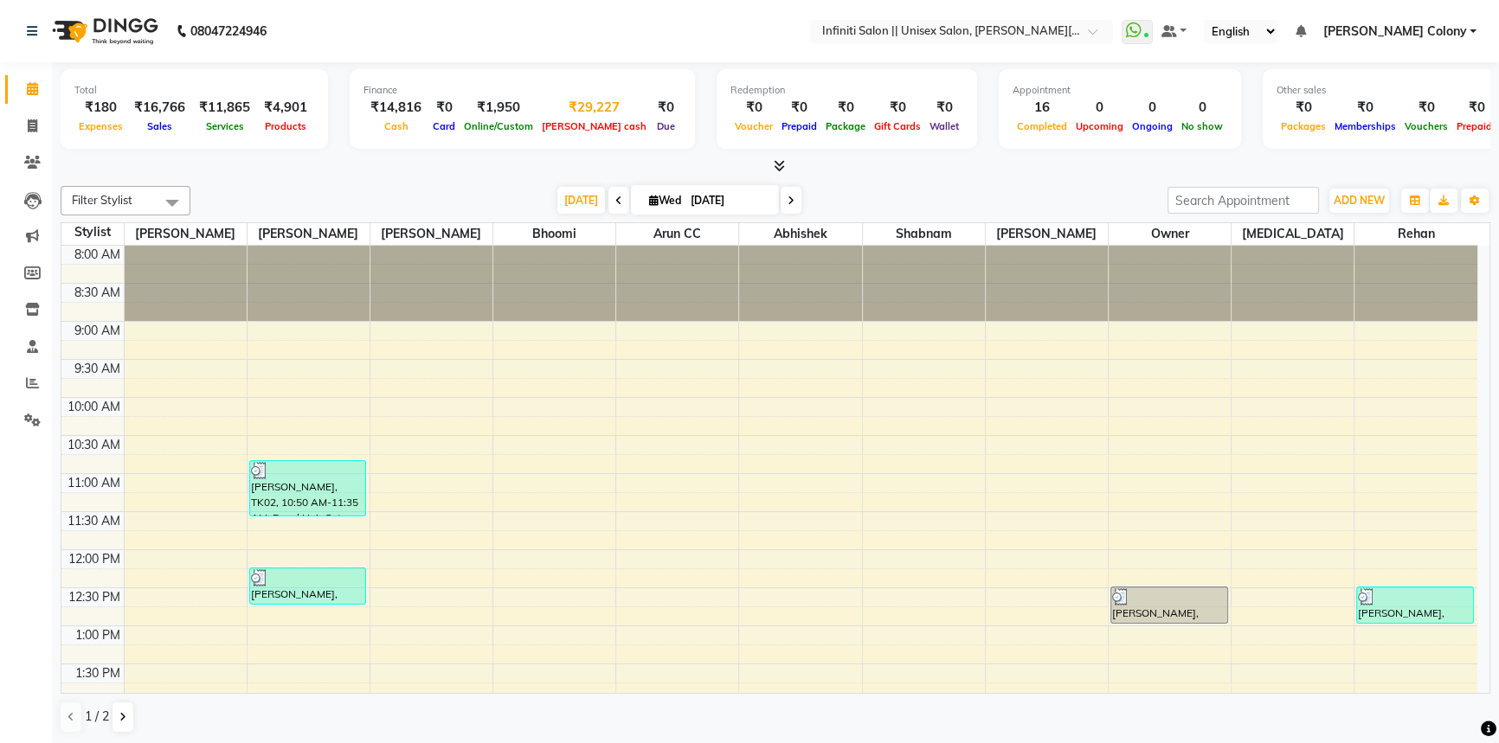
click at [564, 117] on div "[PERSON_NAME] cash" at bounding box center [593, 126] width 113 height 18
click at [562, 110] on div "₹29,227" at bounding box center [593, 108] width 113 height 20
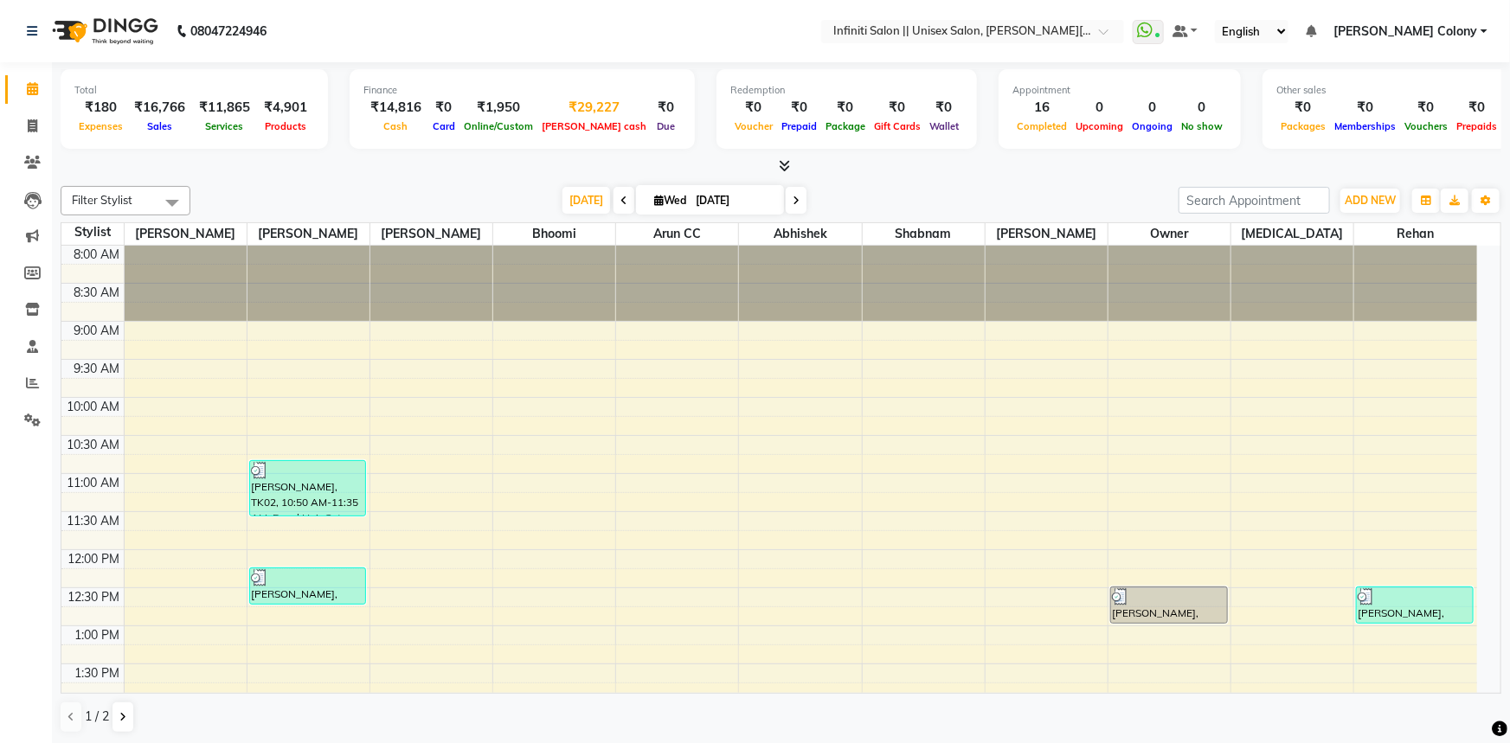
select select "7361"
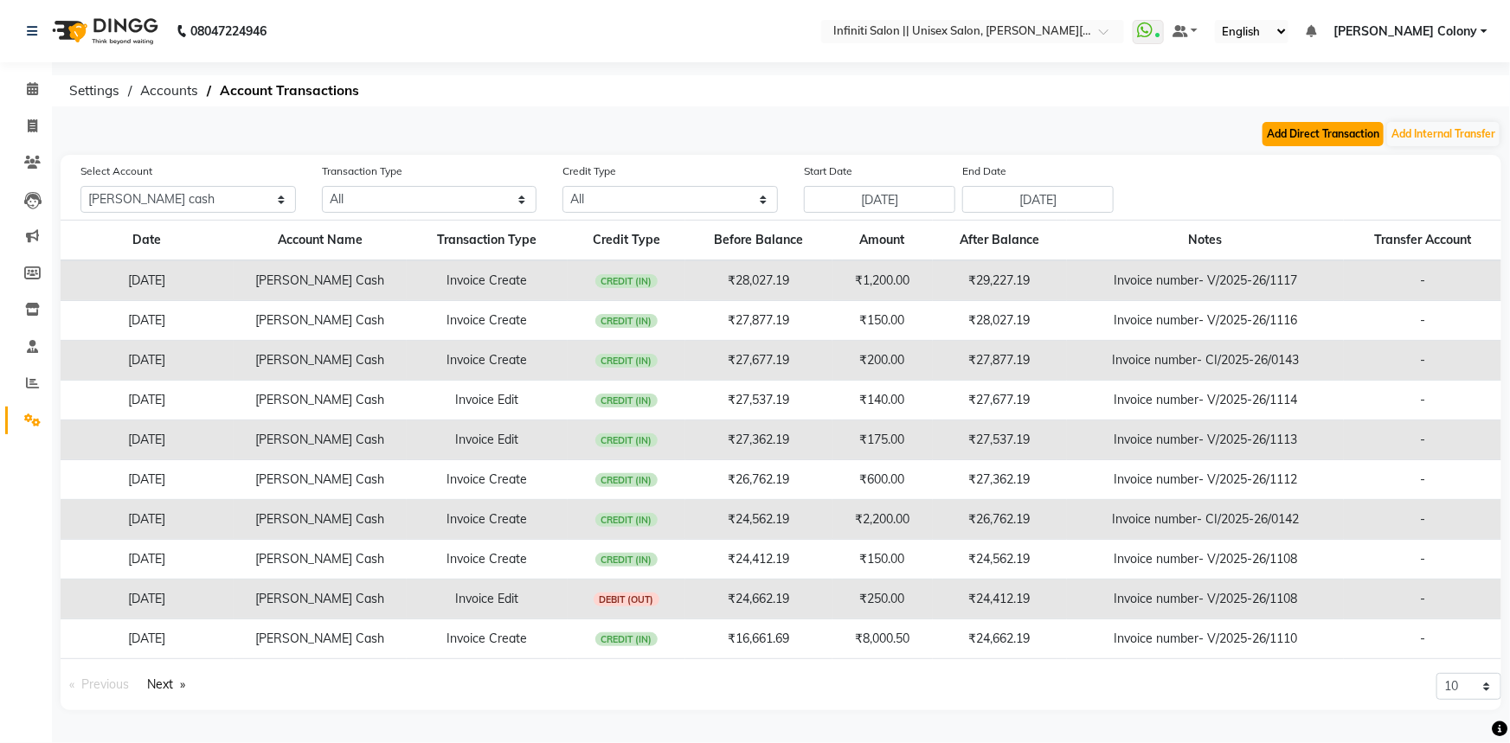
click at [1315, 142] on button "Add Direct Transaction" at bounding box center [1322, 134] width 121 height 24
select select "direct"
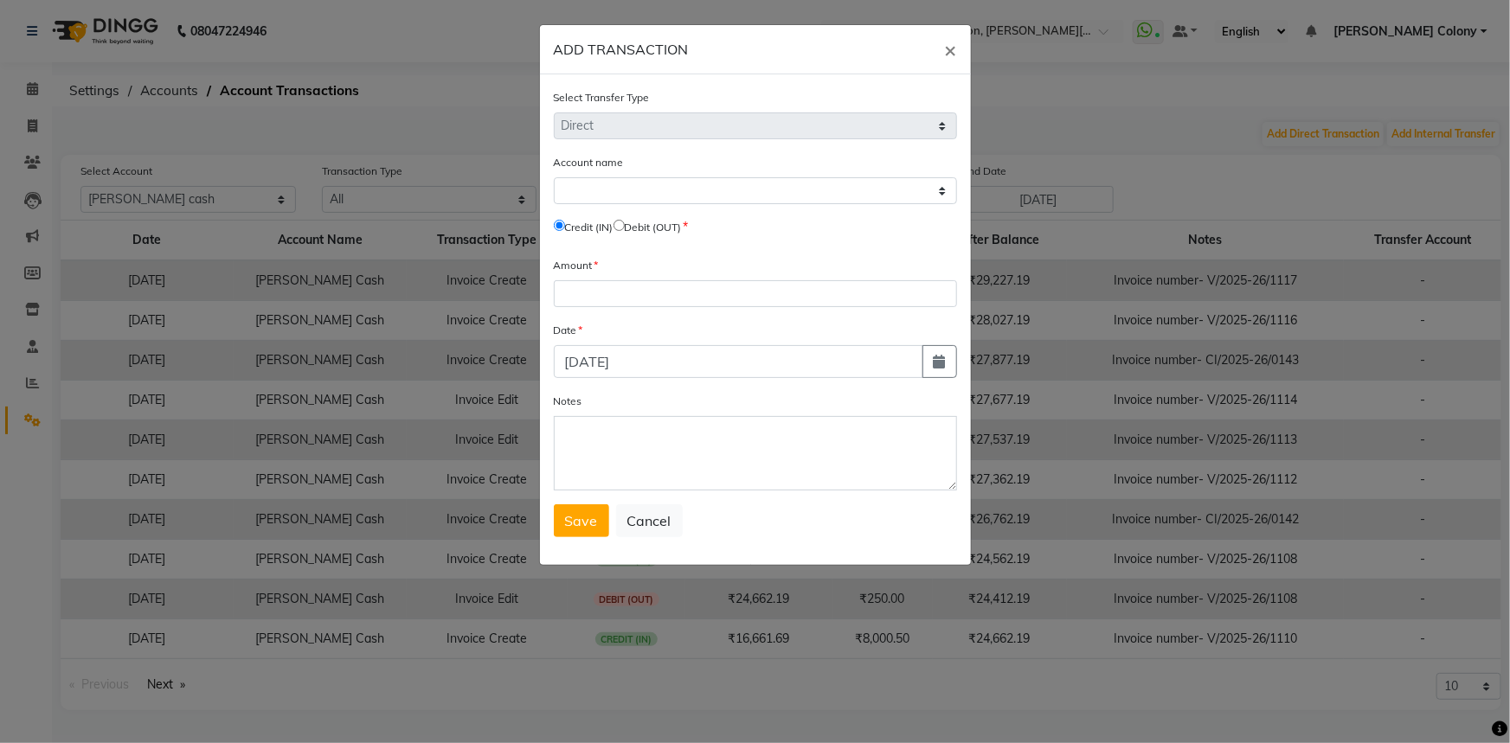
select select "7361"
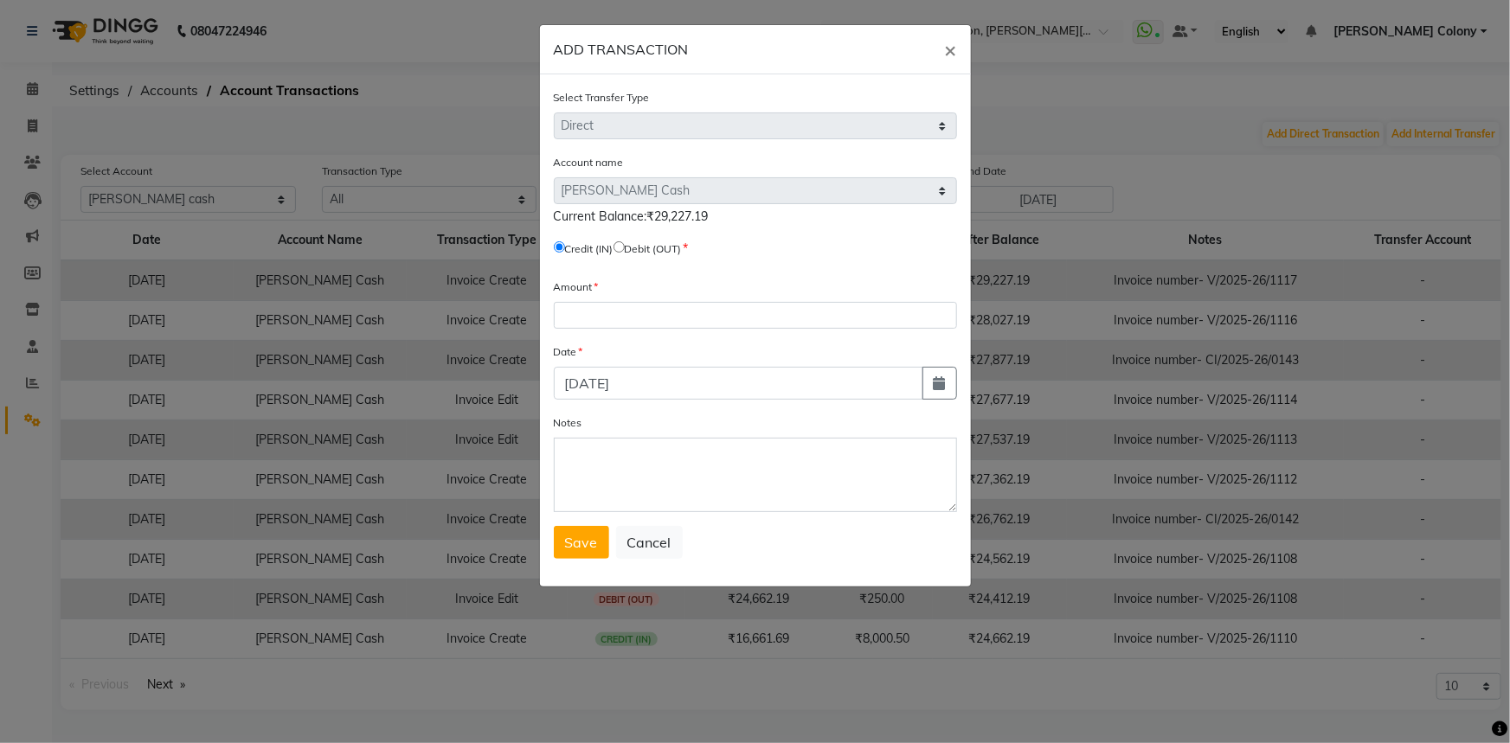
click at [625, 243] on input "radio" at bounding box center [618, 246] width 11 height 11
radio input "true"
click at [632, 311] on input "number" at bounding box center [755, 315] width 403 height 27
type input "1"
click at [644, 456] on textarea "Notes" at bounding box center [755, 475] width 403 height 74
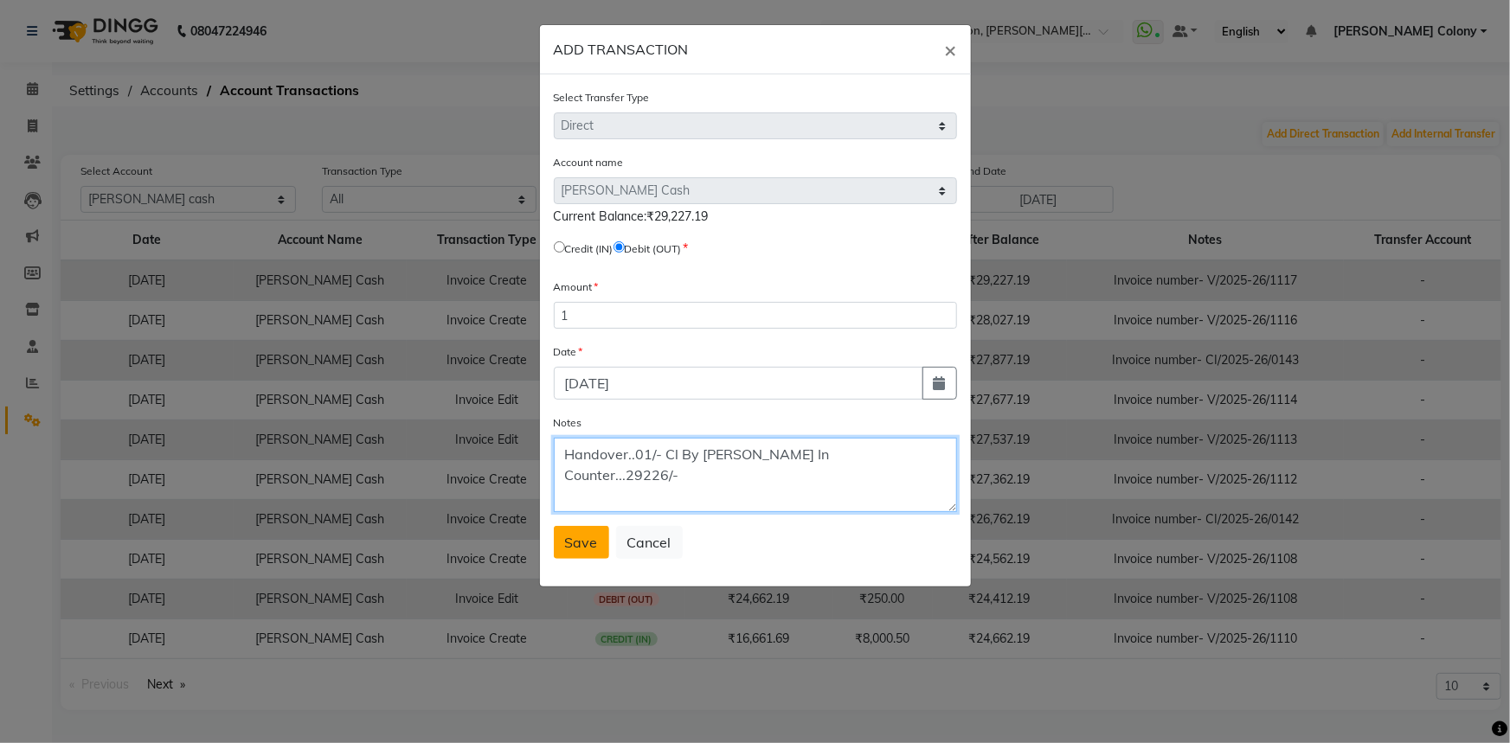
type textarea "Handover..01/- Cl By [PERSON_NAME] In Counter...29226/-"
click at [584, 555] on button "Save" at bounding box center [581, 542] width 55 height 33
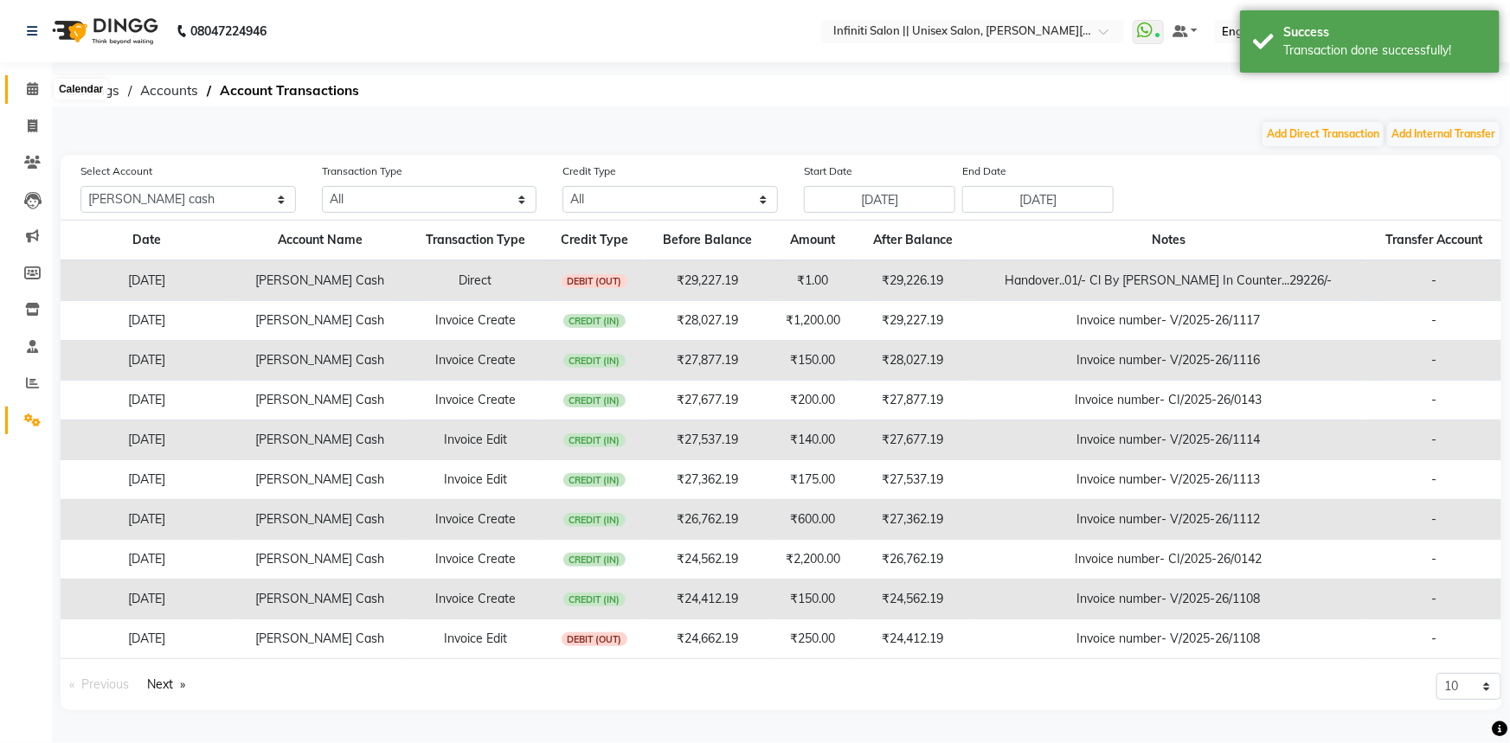
click at [24, 89] on span at bounding box center [32, 90] width 30 height 20
